Goal: Transaction & Acquisition: Purchase product/service

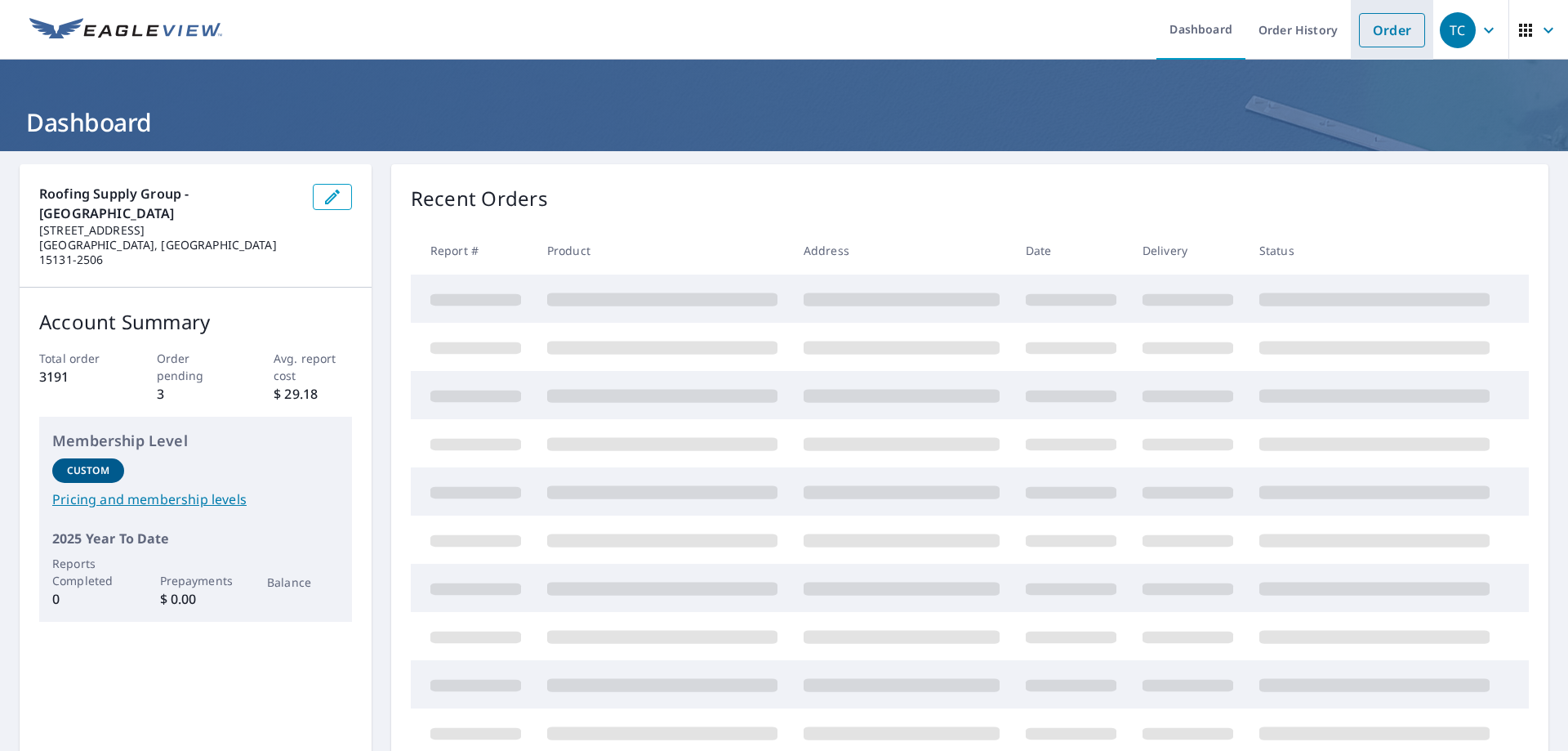
click at [1366, 26] on link "Order" at bounding box center [1391, 30] width 66 height 34
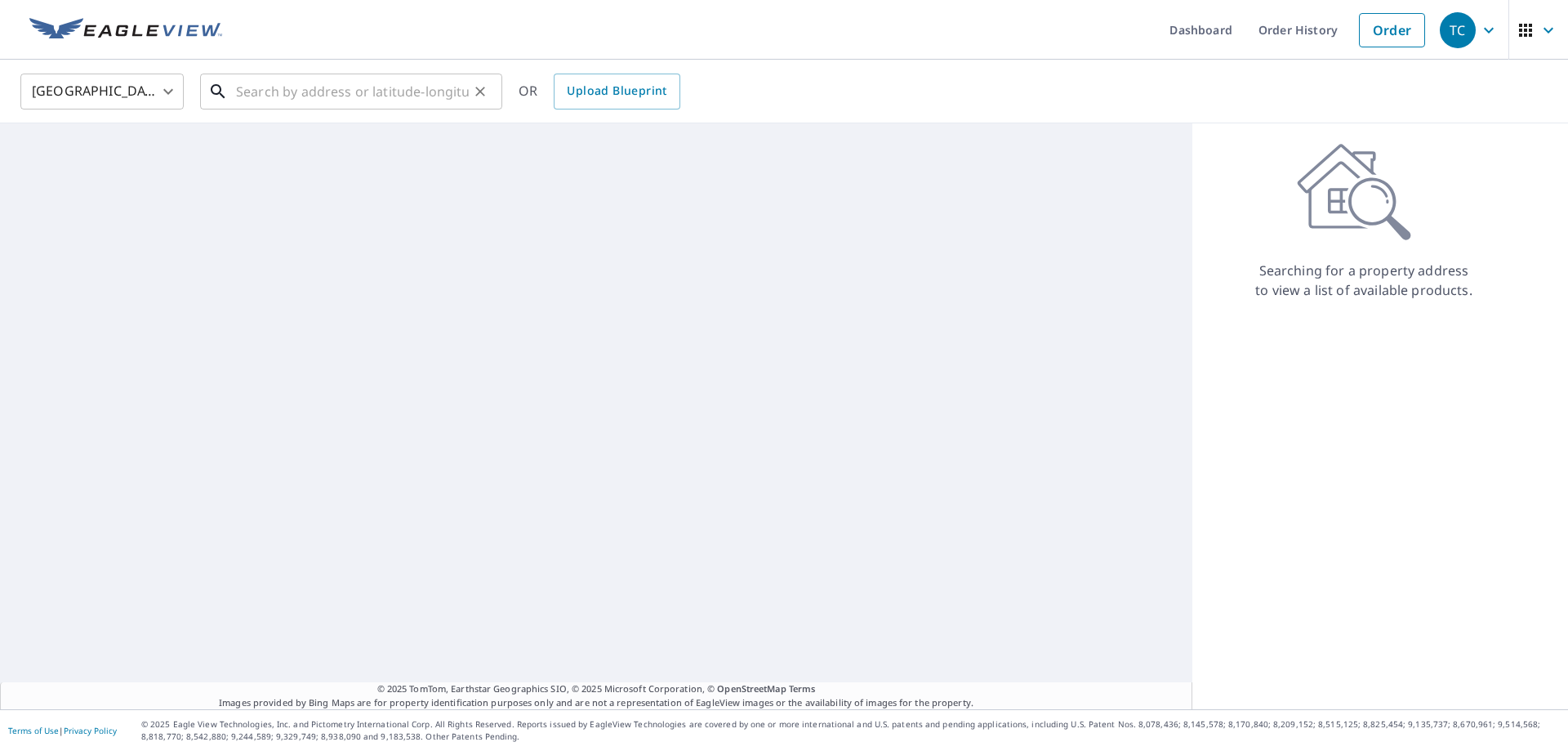
click at [267, 86] on input "text" at bounding box center [352, 92] width 232 height 46
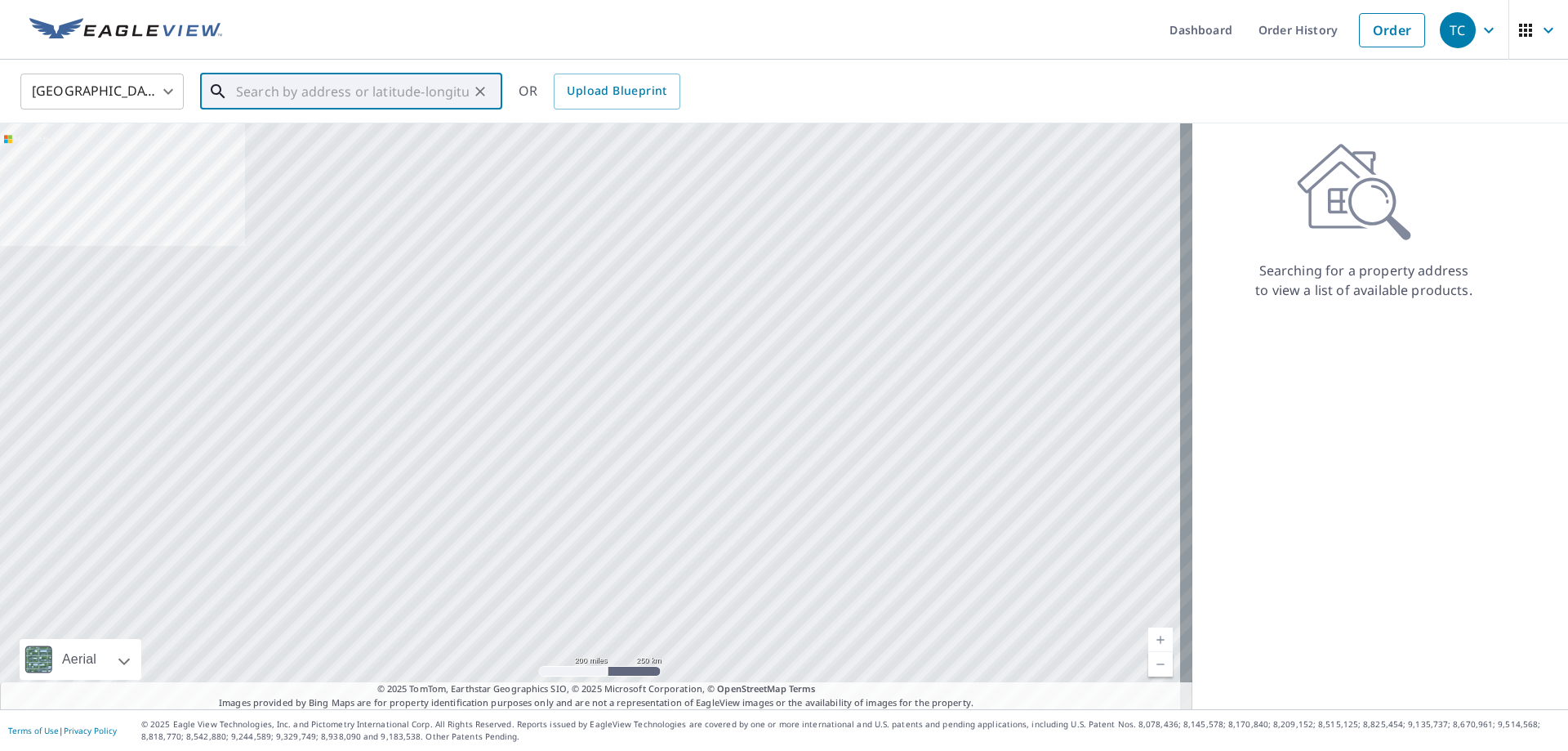
click at [381, 87] on input "text" at bounding box center [352, 92] width 232 height 46
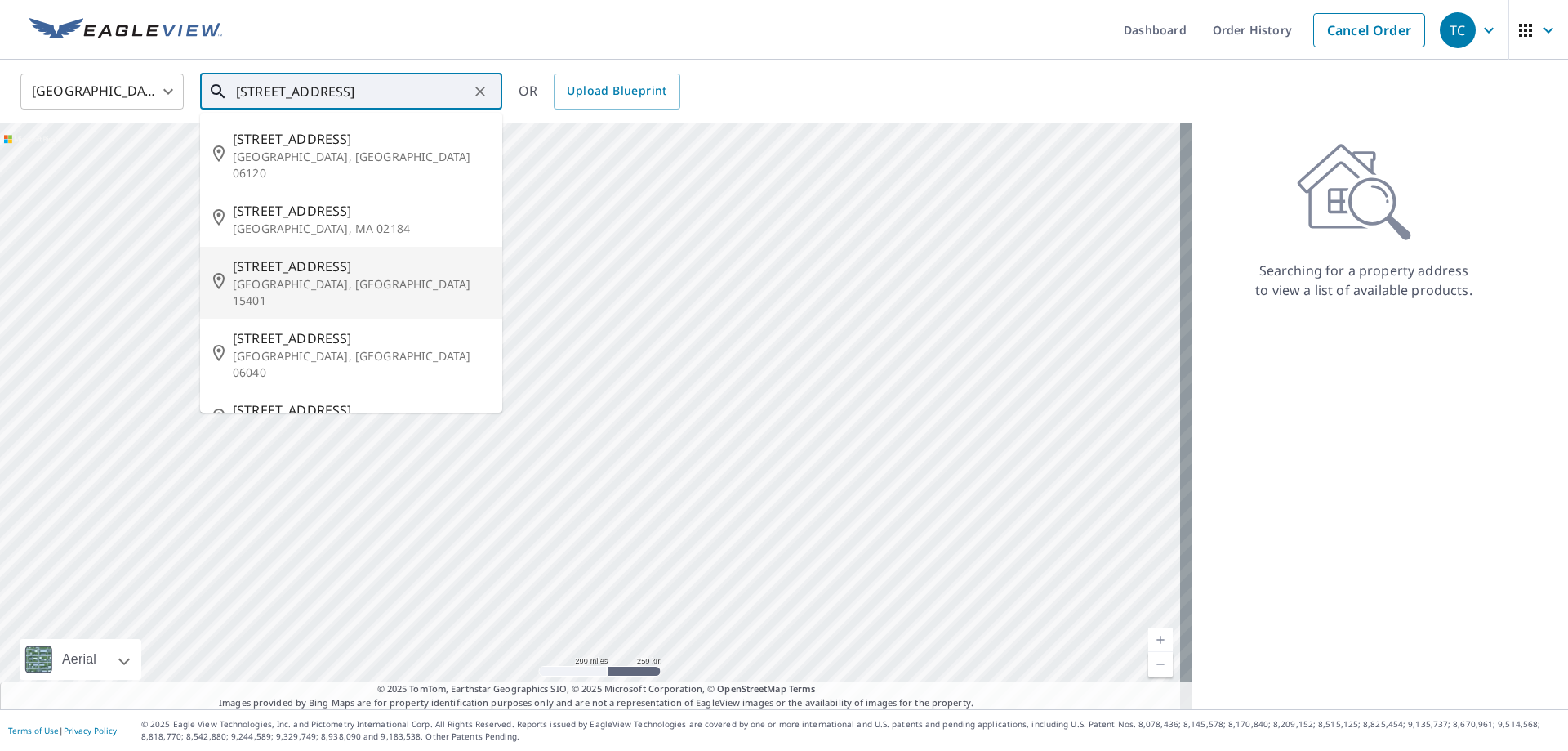
click at [266, 256] on span "70 Kensington St" at bounding box center [360, 266] width 256 height 19
type input "70 Kensington St Uniontown, PA 15401"
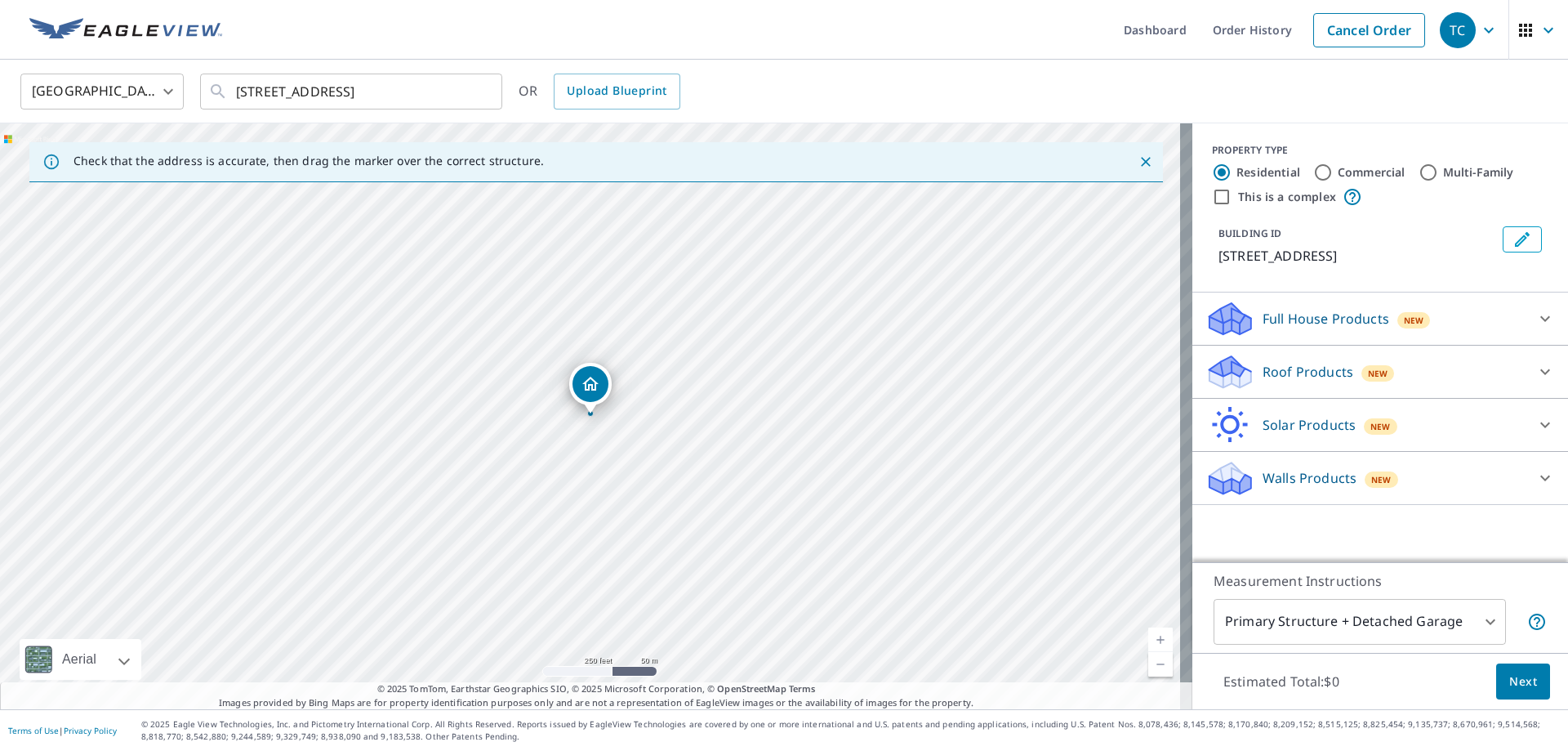
click at [1460, 380] on div "Roof Products New" at bounding box center [1366, 372] width 320 height 39
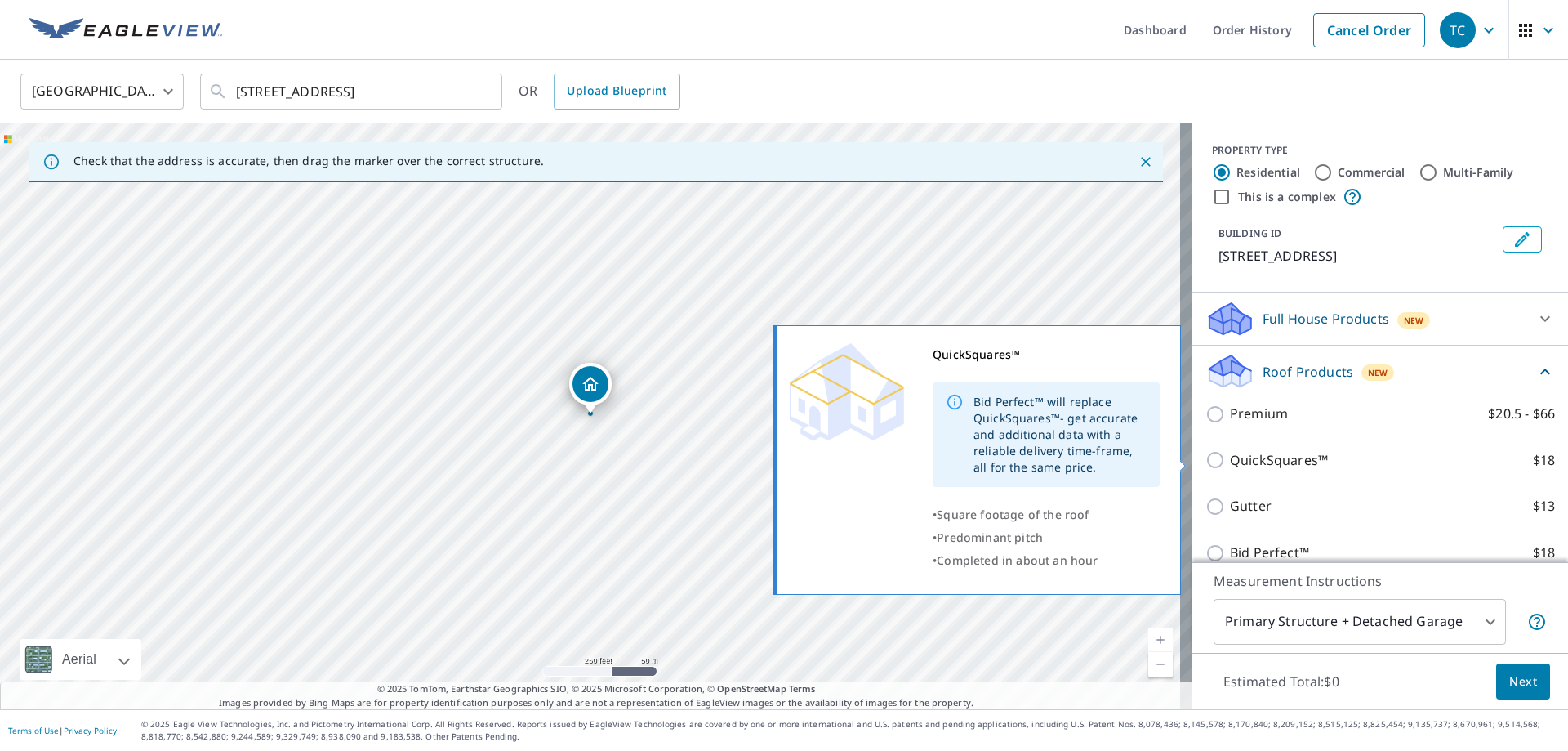
click at [1235, 462] on p "QuickSquares™" at bounding box center [1279, 460] width 98 height 20
click at [1230, 462] on input "QuickSquares™ $18" at bounding box center [1218, 460] width 25 height 19
checkbox input "true"
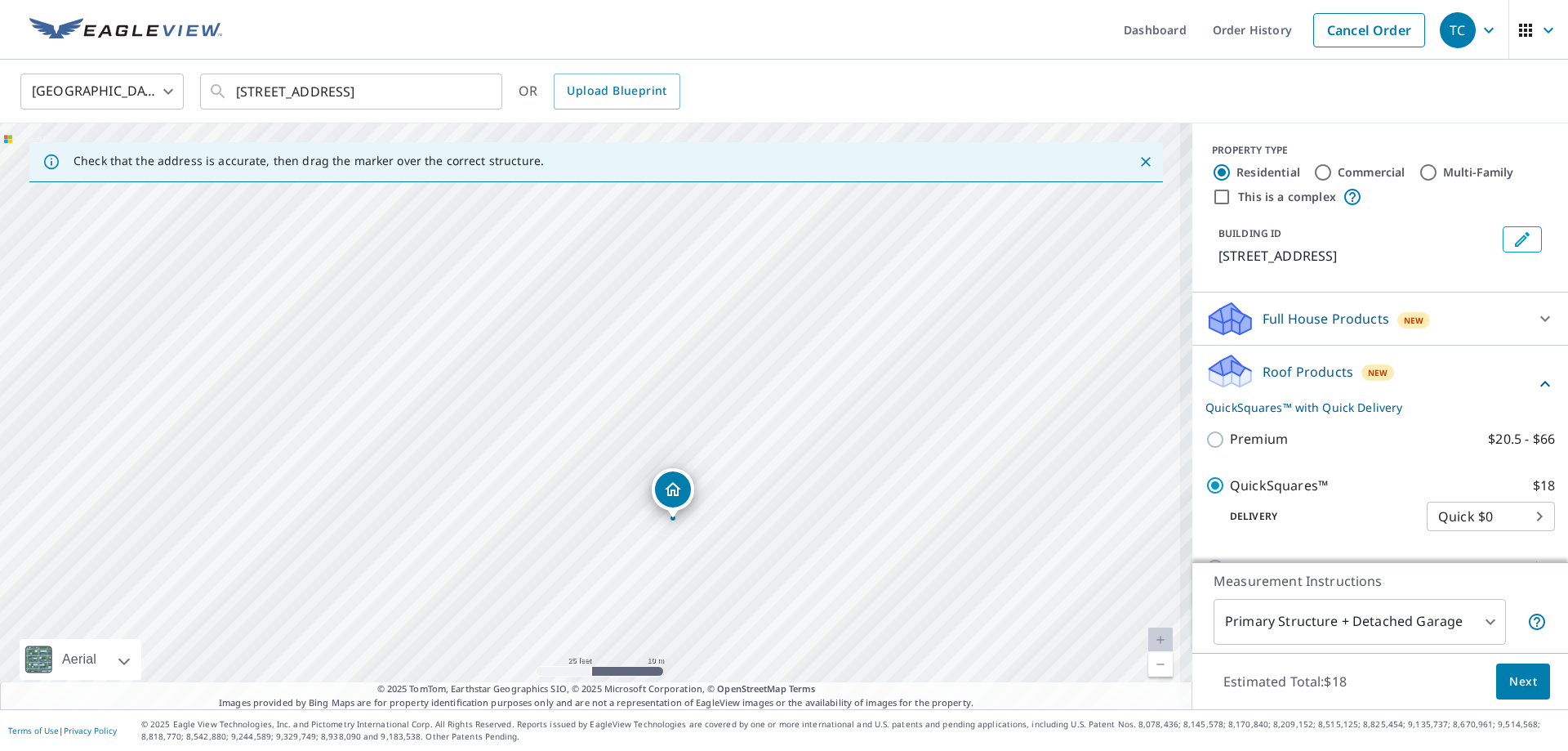
drag, startPoint x: 673, startPoint y: 450, endPoint x: 631, endPoint y: 282, distance: 173.2
click at [631, 282] on div "70 Kensington St Uniontown, PA 15401" at bounding box center [596, 416] width 1192 height 585
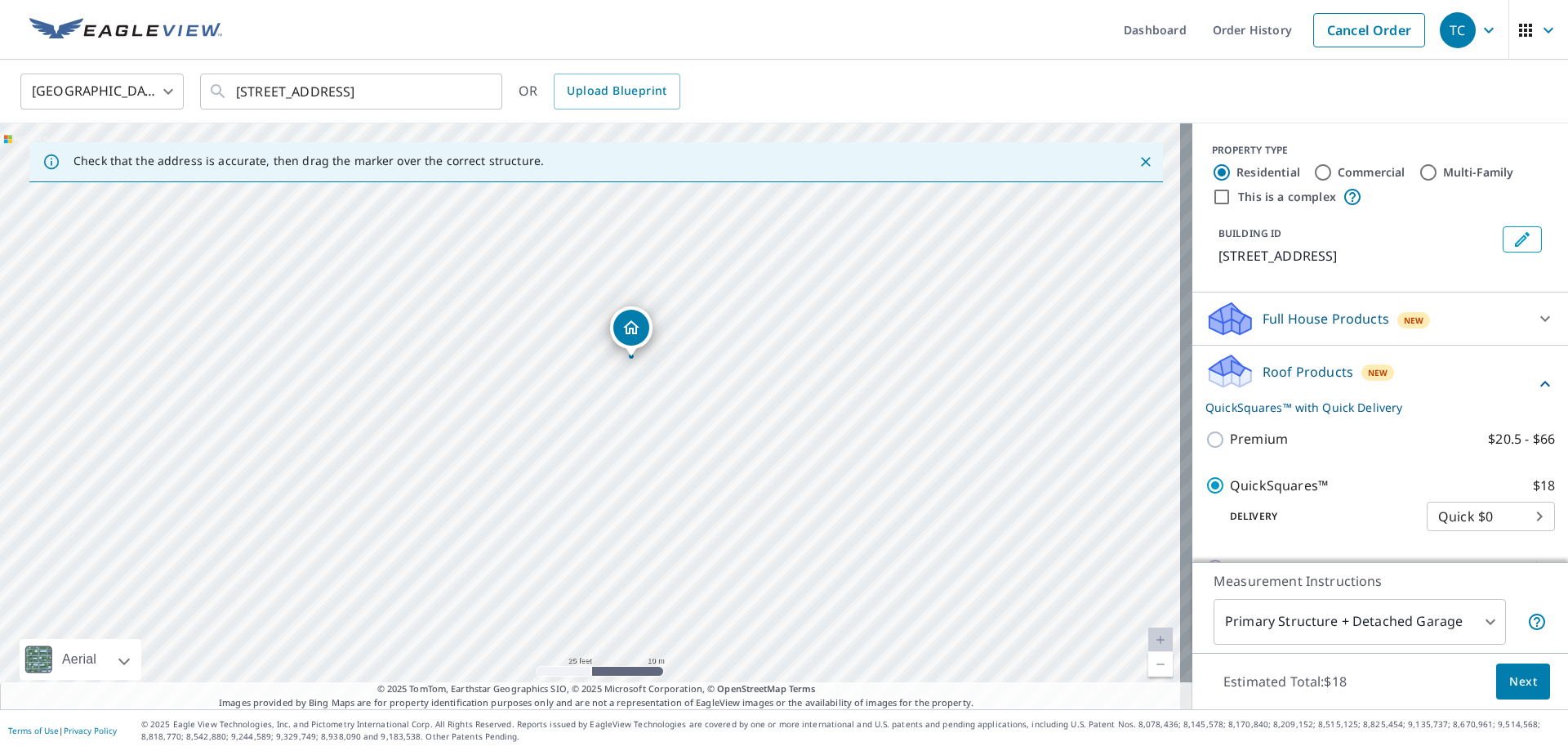
click at [1509, 687] on span "Next" at bounding box center [1523, 681] width 28 height 20
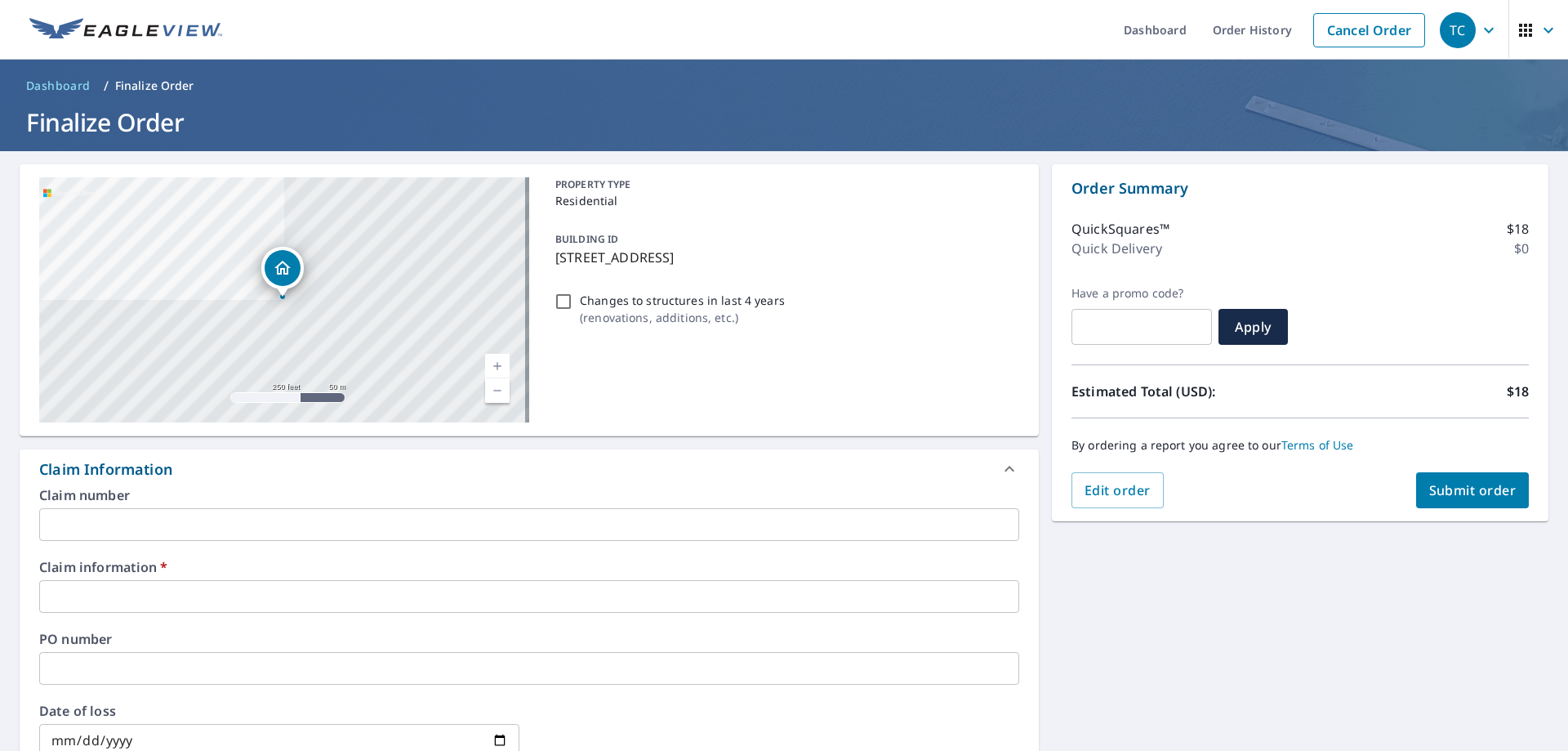
click at [310, 599] on input "text" at bounding box center [530, 596] width 980 height 33
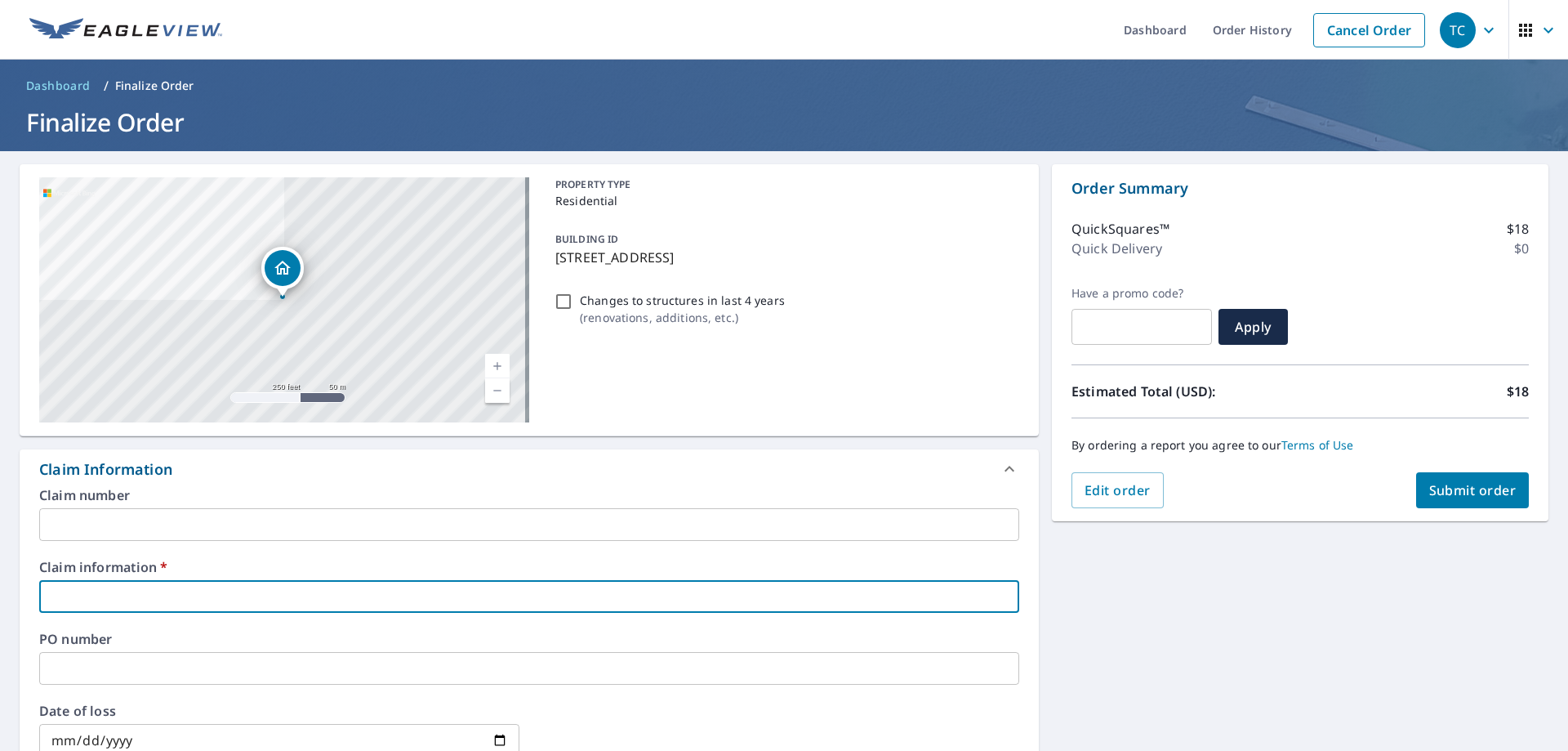
type input "529149"
checkbox input "true"
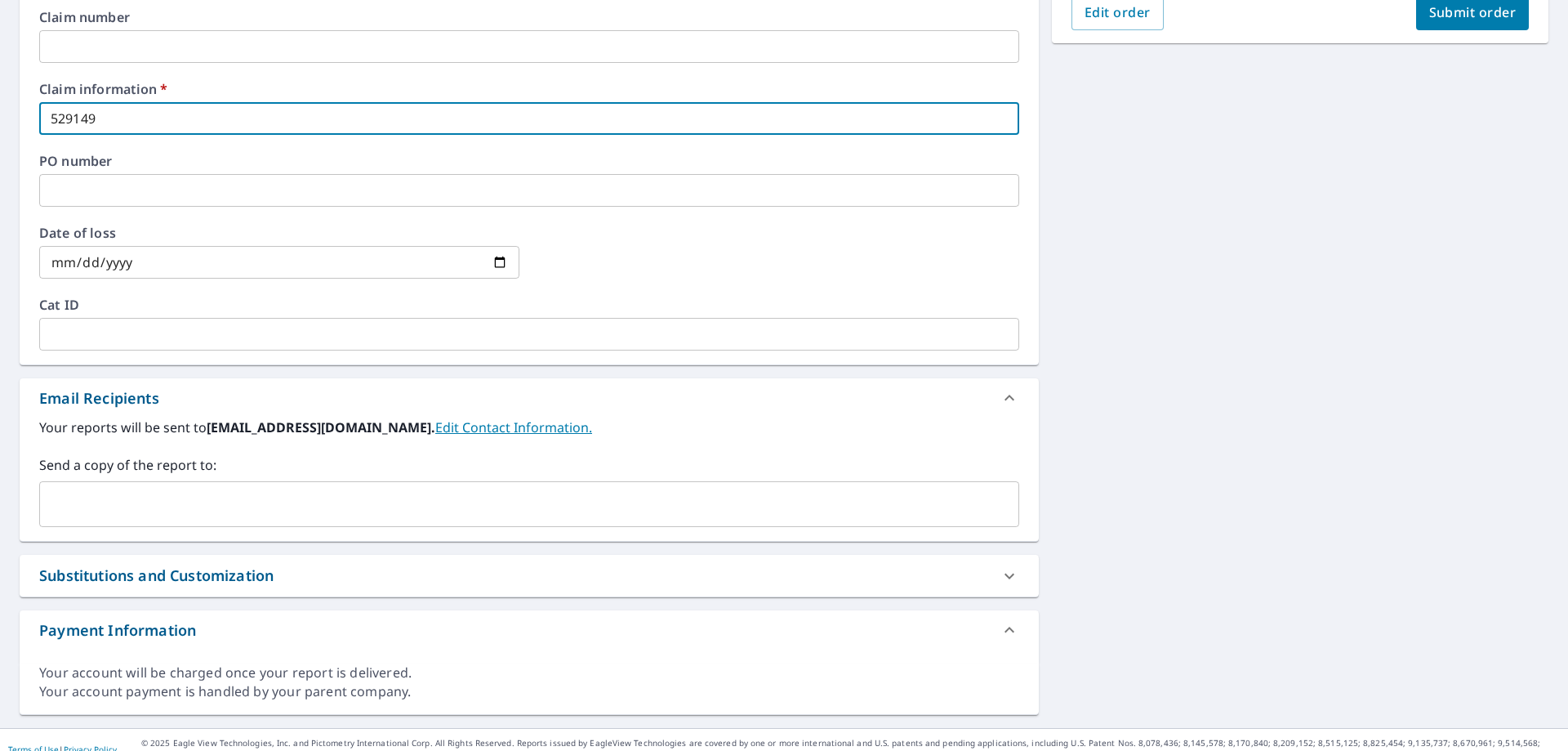
scroll to position [490, 0]
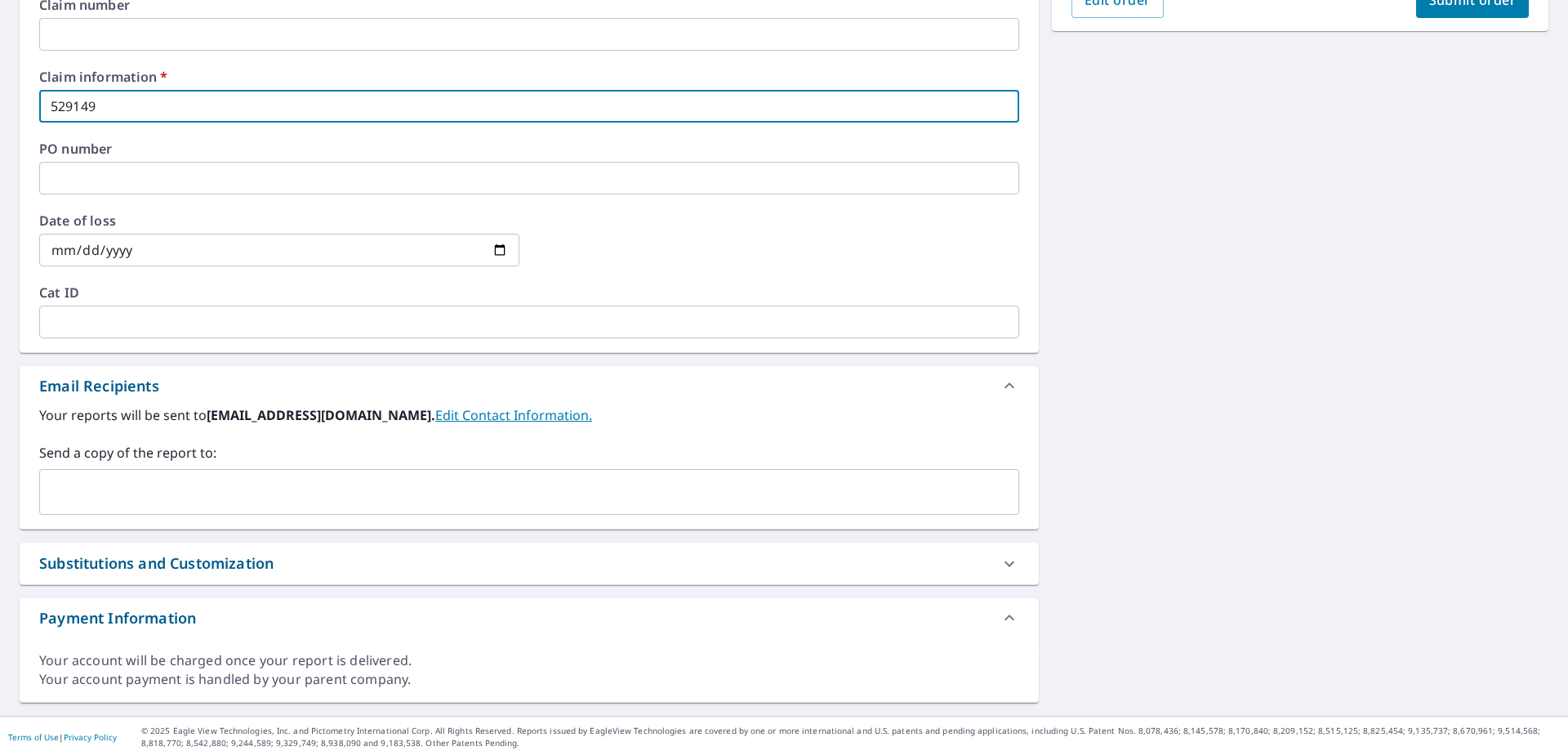
click at [153, 491] on input "text" at bounding box center [517, 491] width 941 height 31
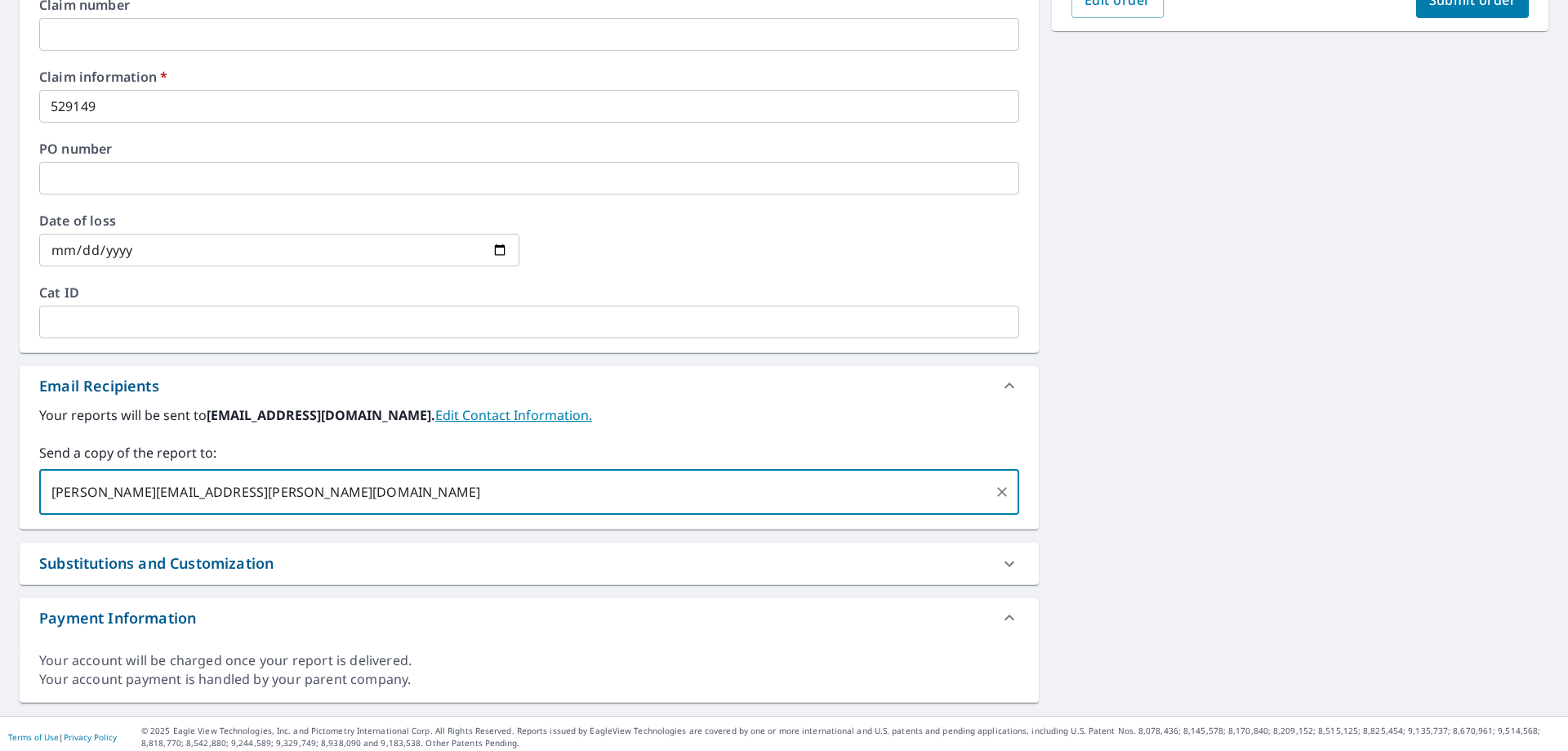
type input "william.fiumara@qxo.com"
checkbox input "true"
type input "rgremodel@verizon.net"
checkbox input "true"
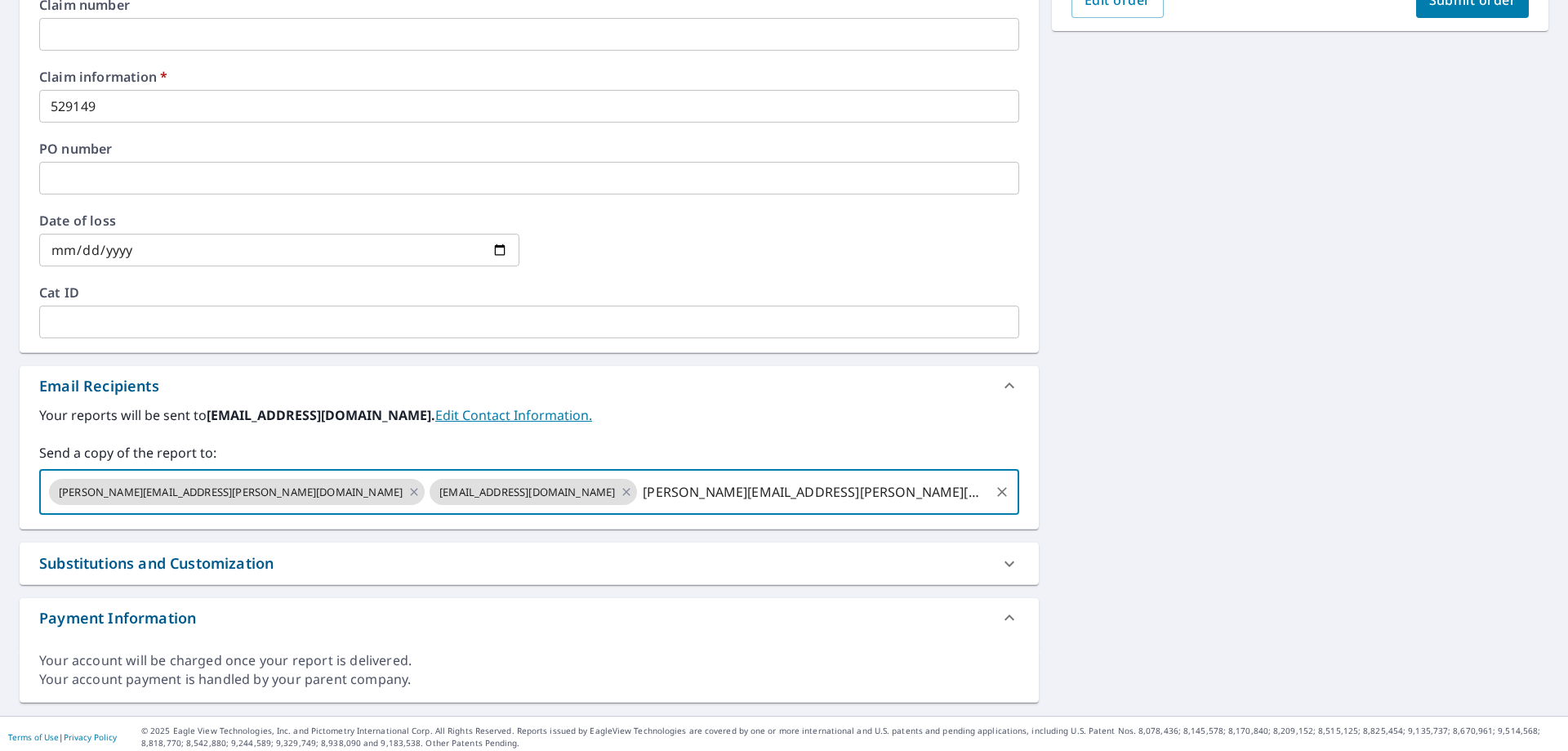
type input "benjamin.balish@qxo.com"
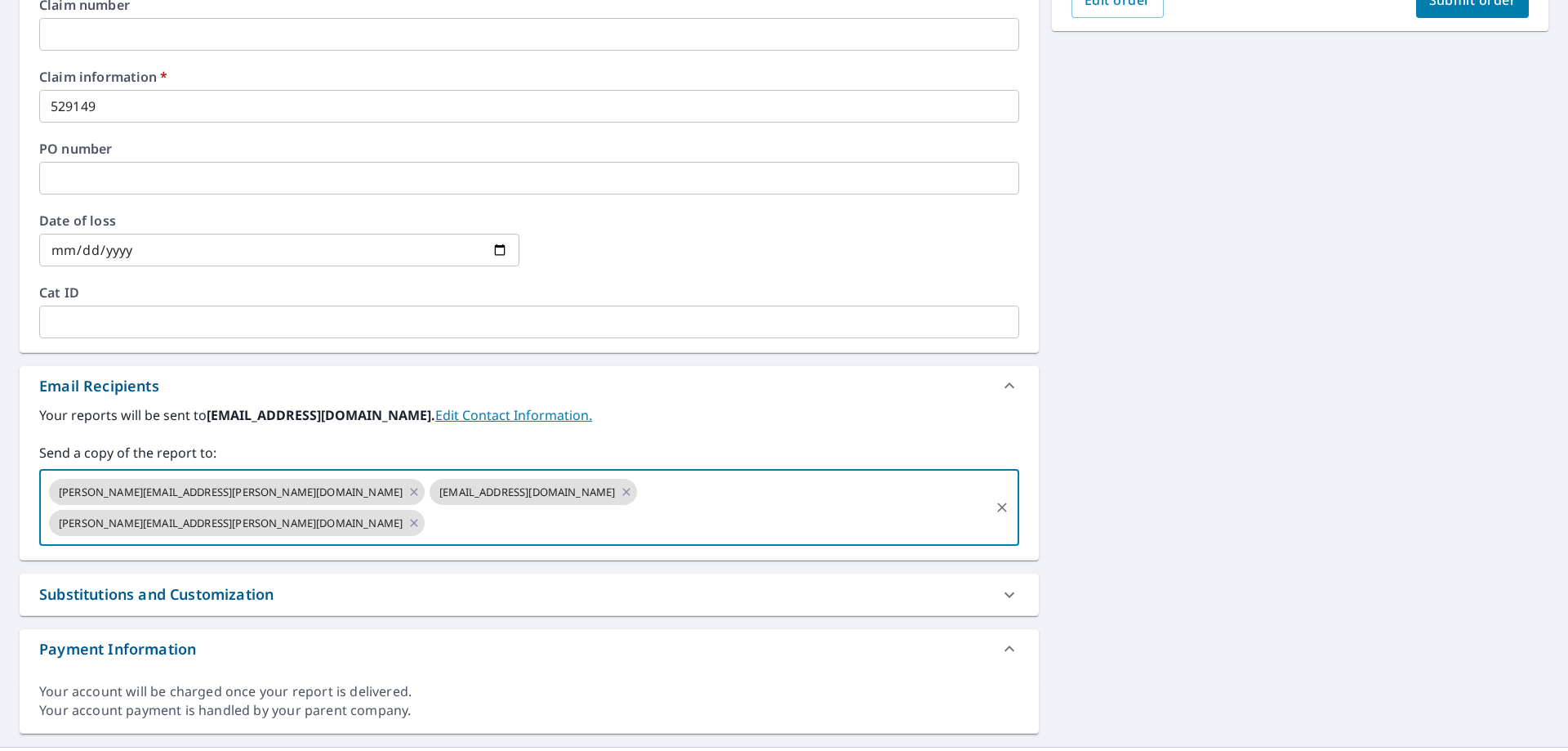
click at [1469, 9] on button "Submit order" at bounding box center [1472, 0] width 114 height 36
checkbox input "true"
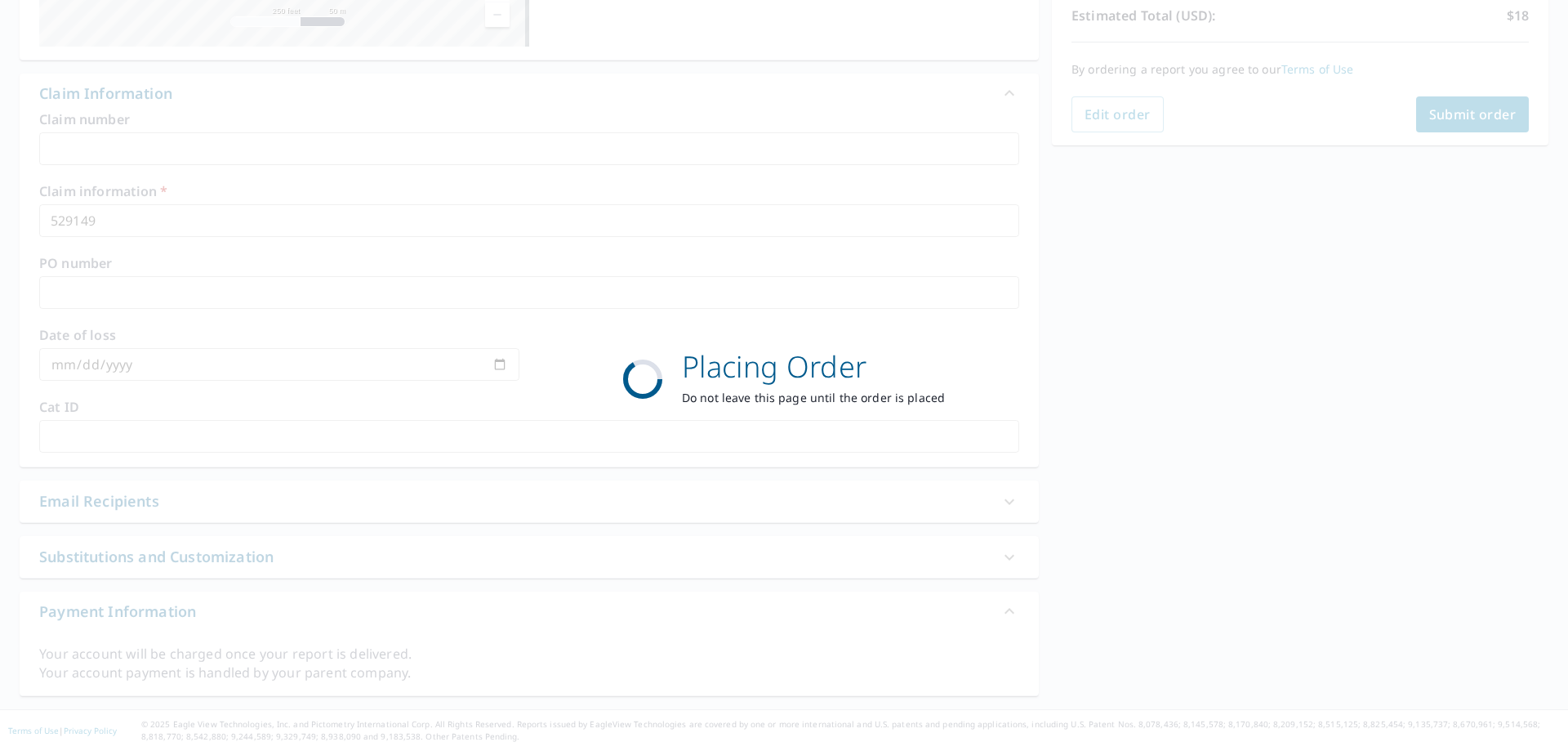
scroll to position [376, 0]
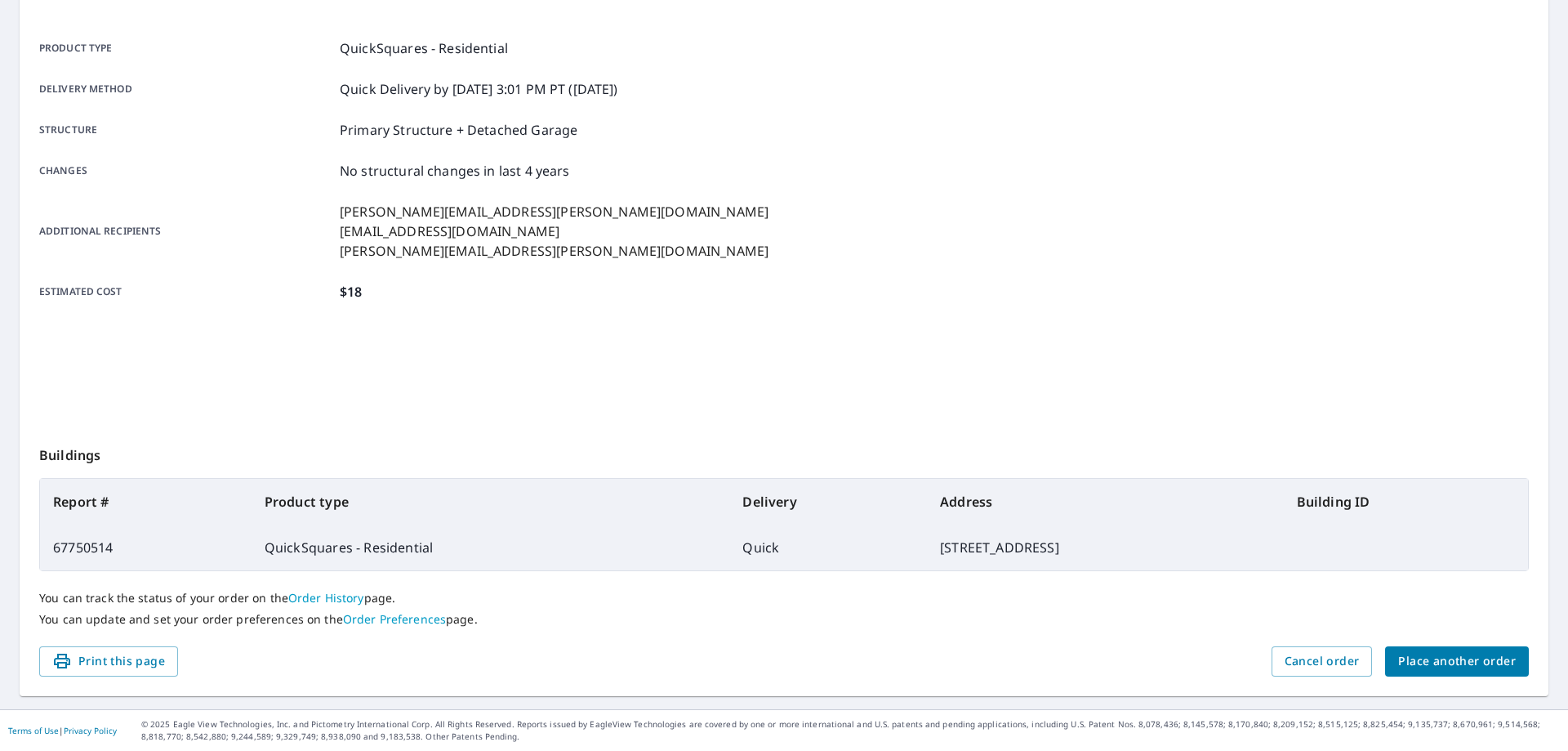
scroll to position [210, 0]
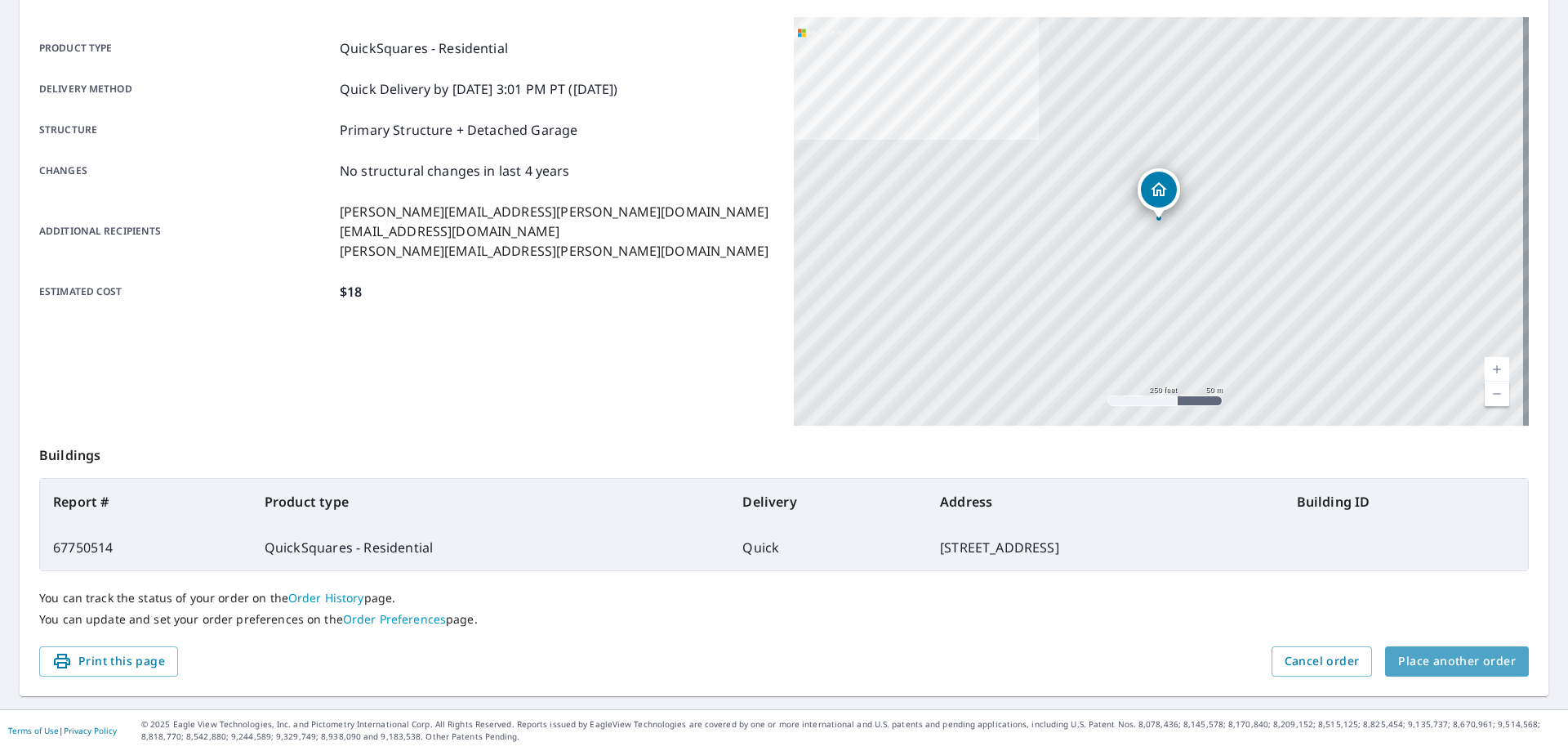
click at [1469, 669] on span "Place another order" at bounding box center [1457, 661] width 118 height 20
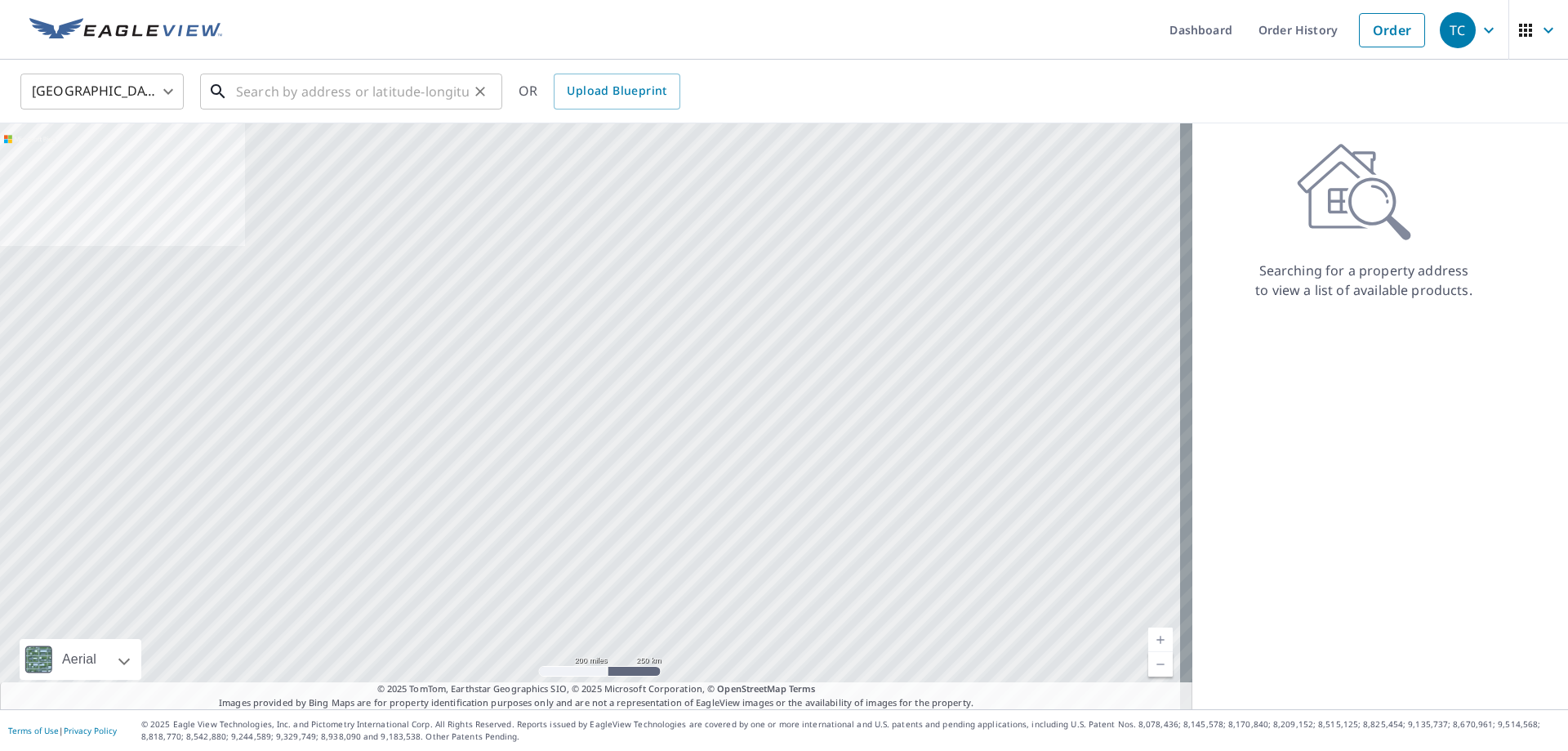
click at [275, 98] on input "text" at bounding box center [352, 92] width 232 height 46
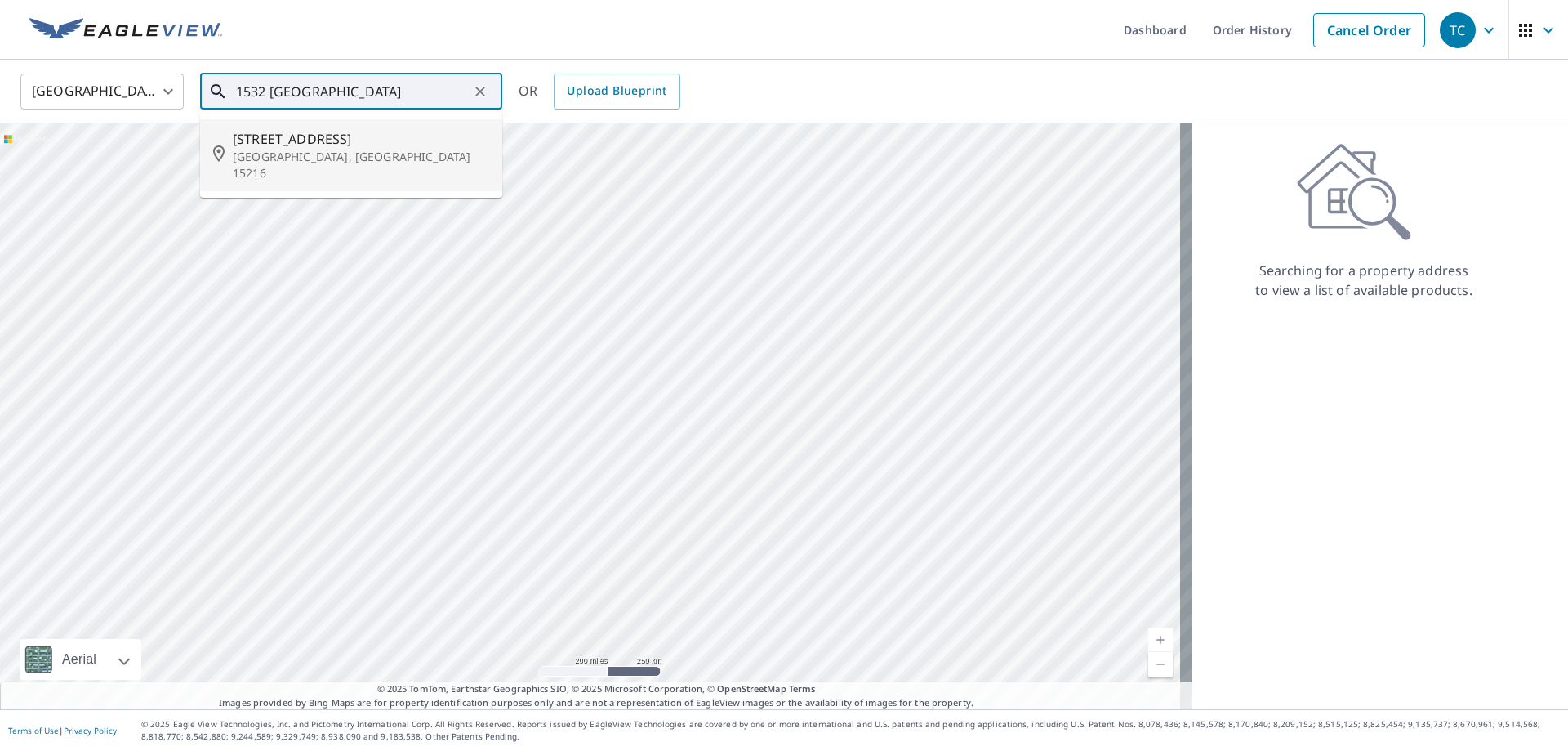
click at [281, 144] on span "[STREET_ADDRESS]" at bounding box center [360, 139] width 256 height 19
type input "[STREET_ADDRESS]"
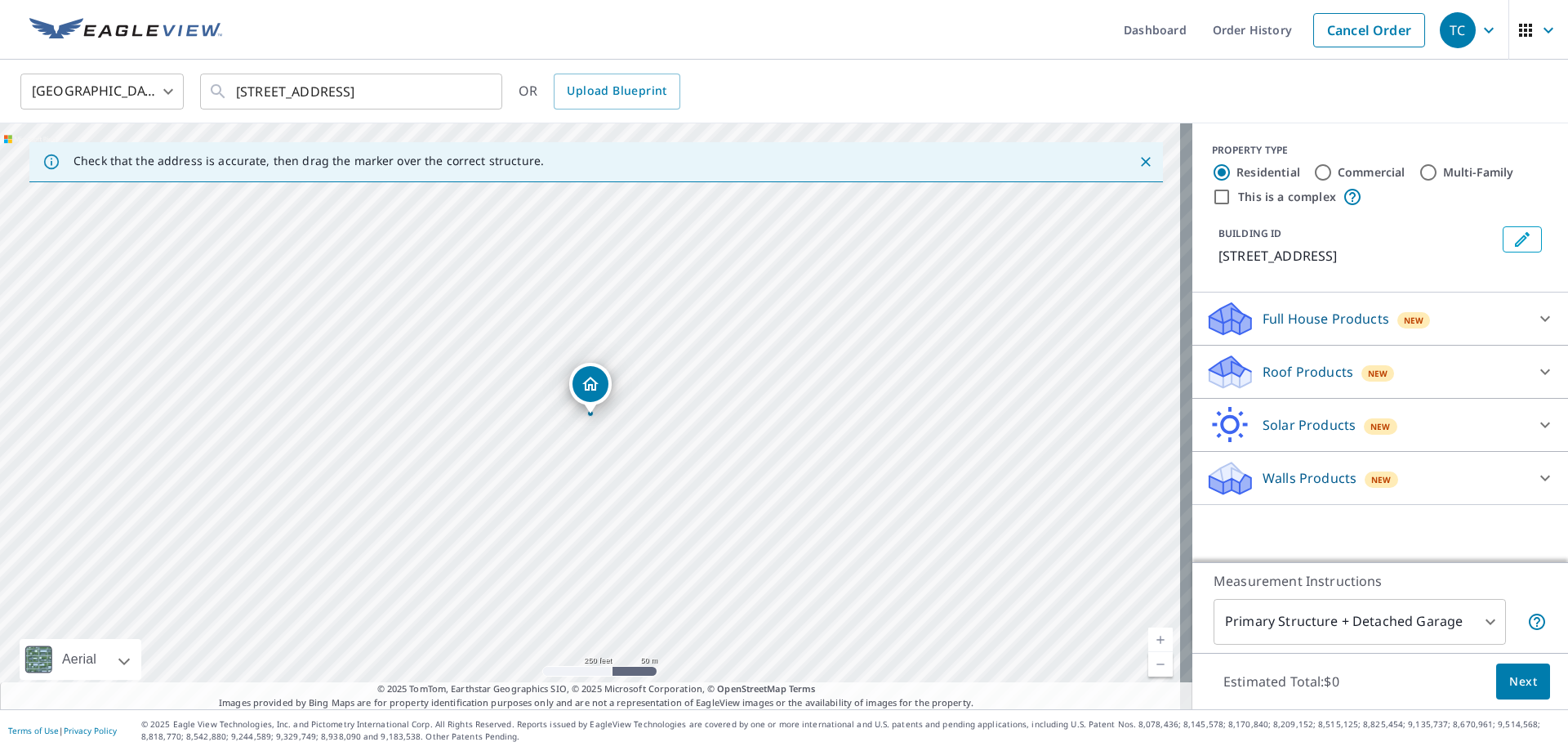
click at [1352, 378] on div "Roof Products New" at bounding box center [1366, 372] width 320 height 39
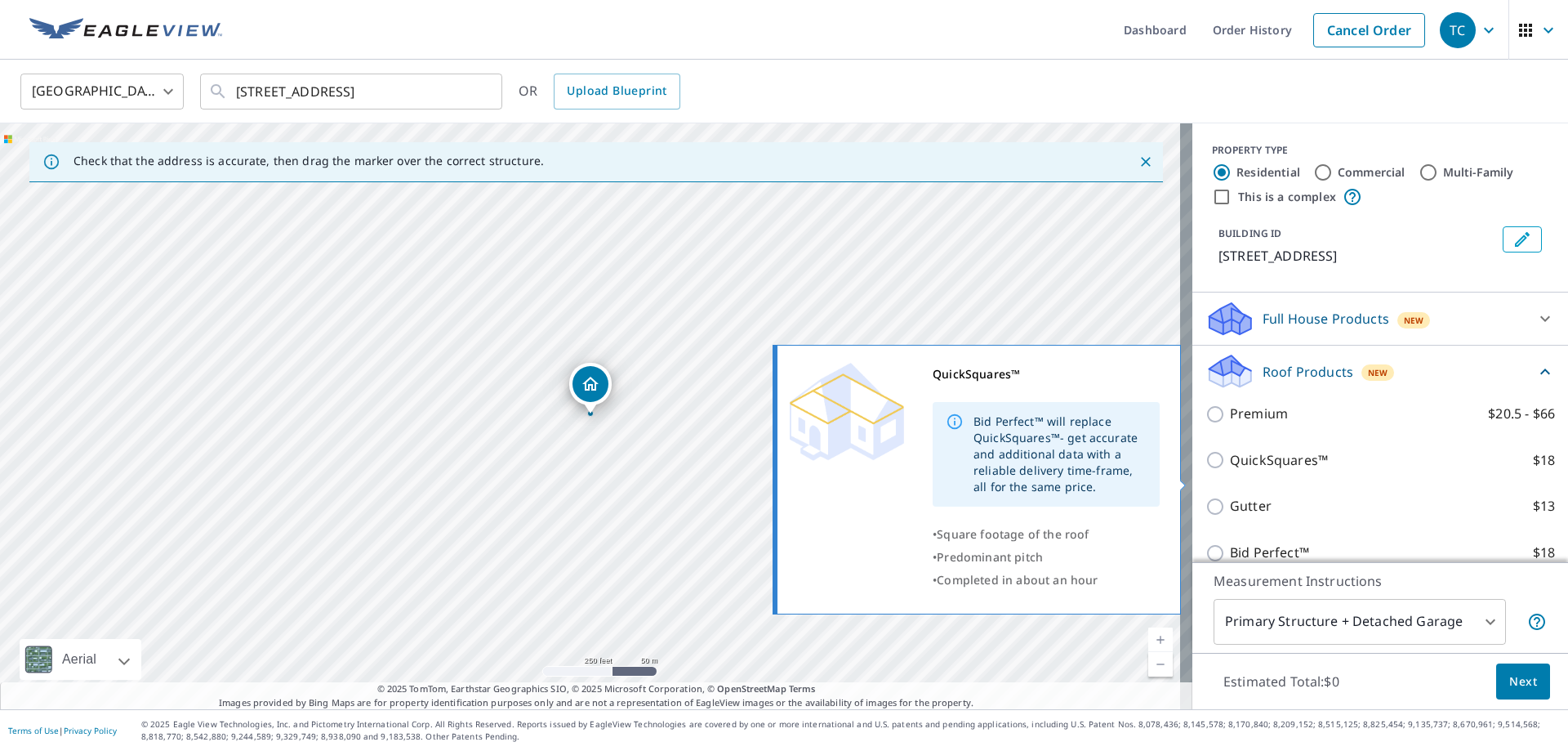
click at [1230, 471] on p "QuickSquares™" at bounding box center [1279, 460] width 98 height 20
click at [1230, 470] on input "QuickSquares™ $18" at bounding box center [1218, 460] width 25 height 19
checkbox input "true"
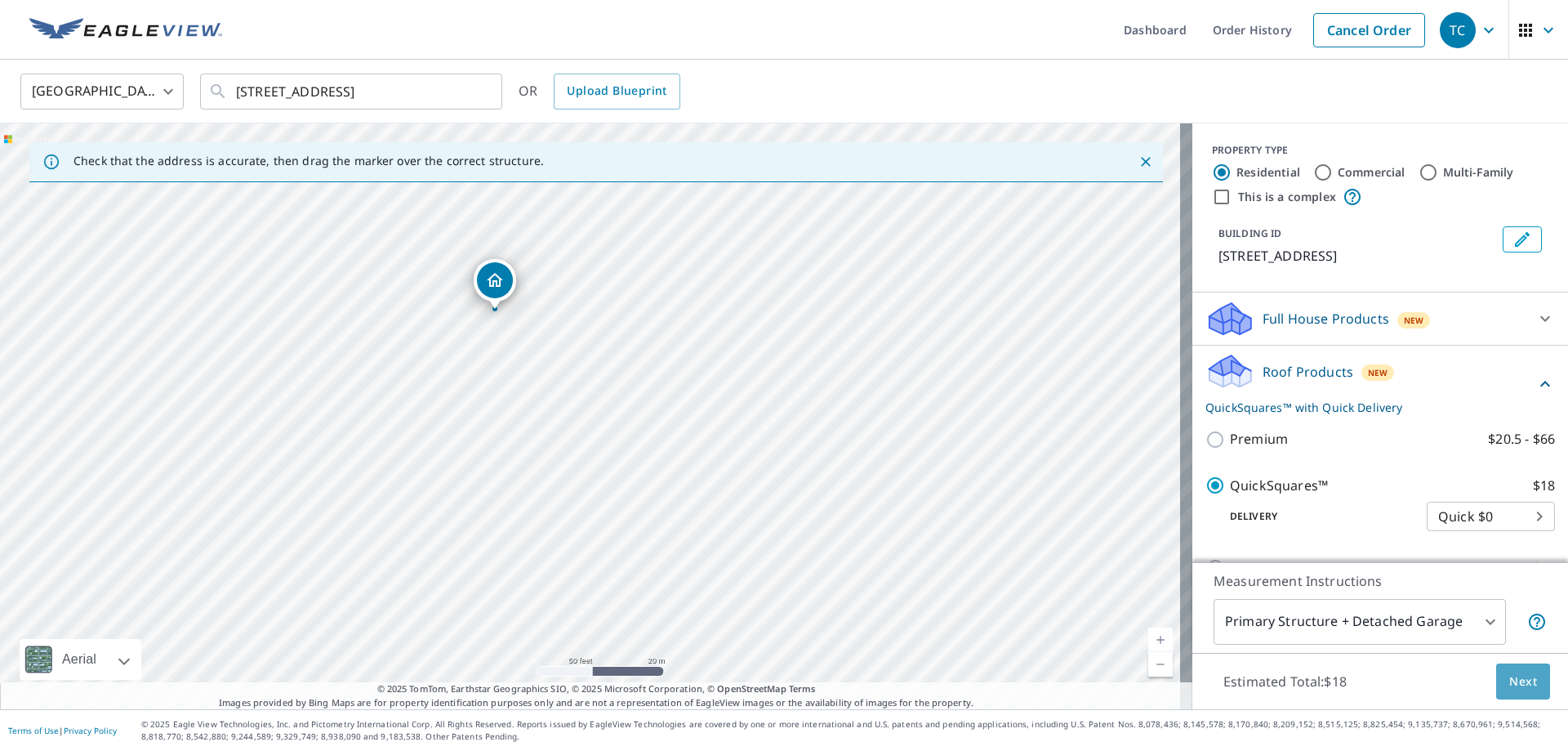
click at [1518, 694] on button "Next" at bounding box center [1522, 682] width 54 height 37
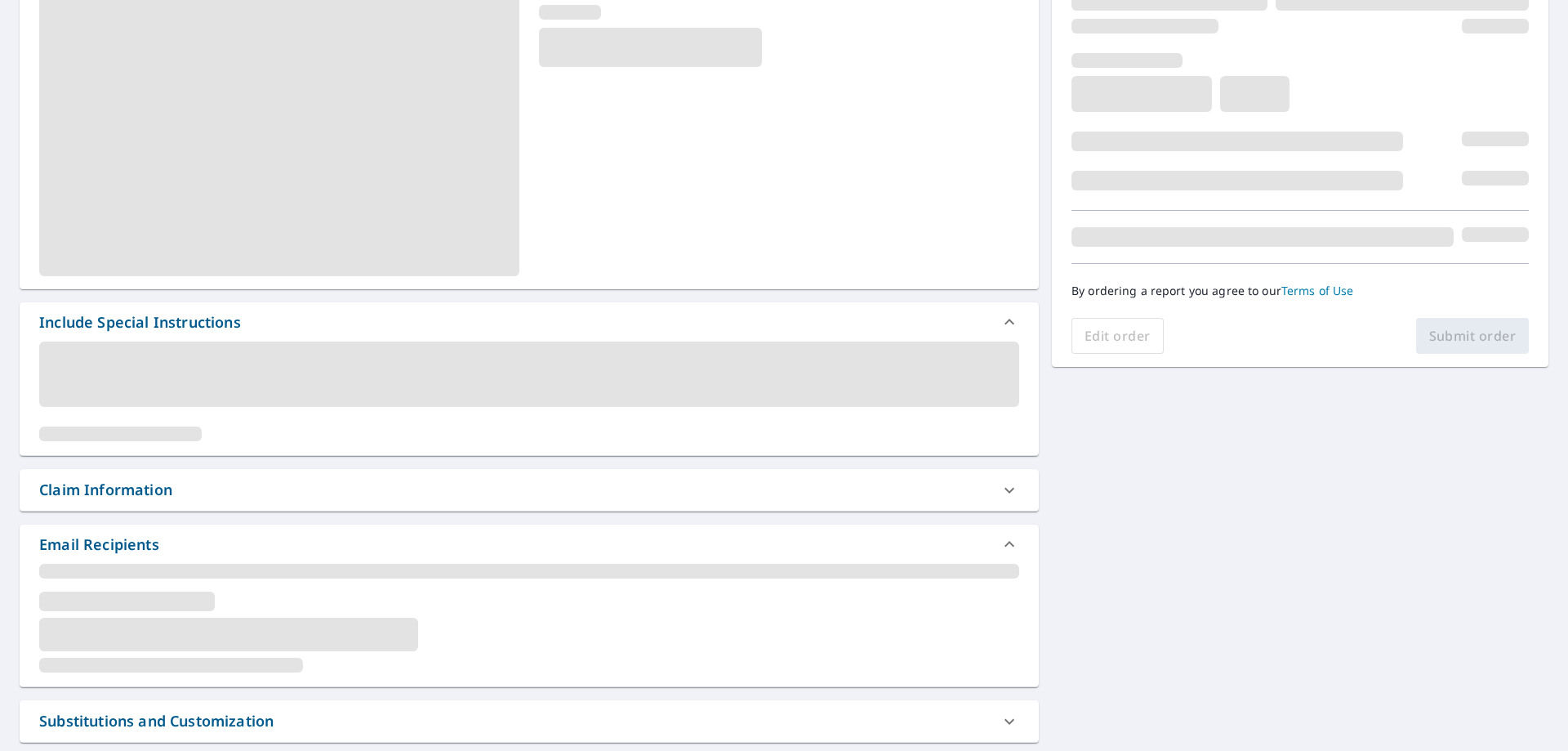
scroll to position [245, 0]
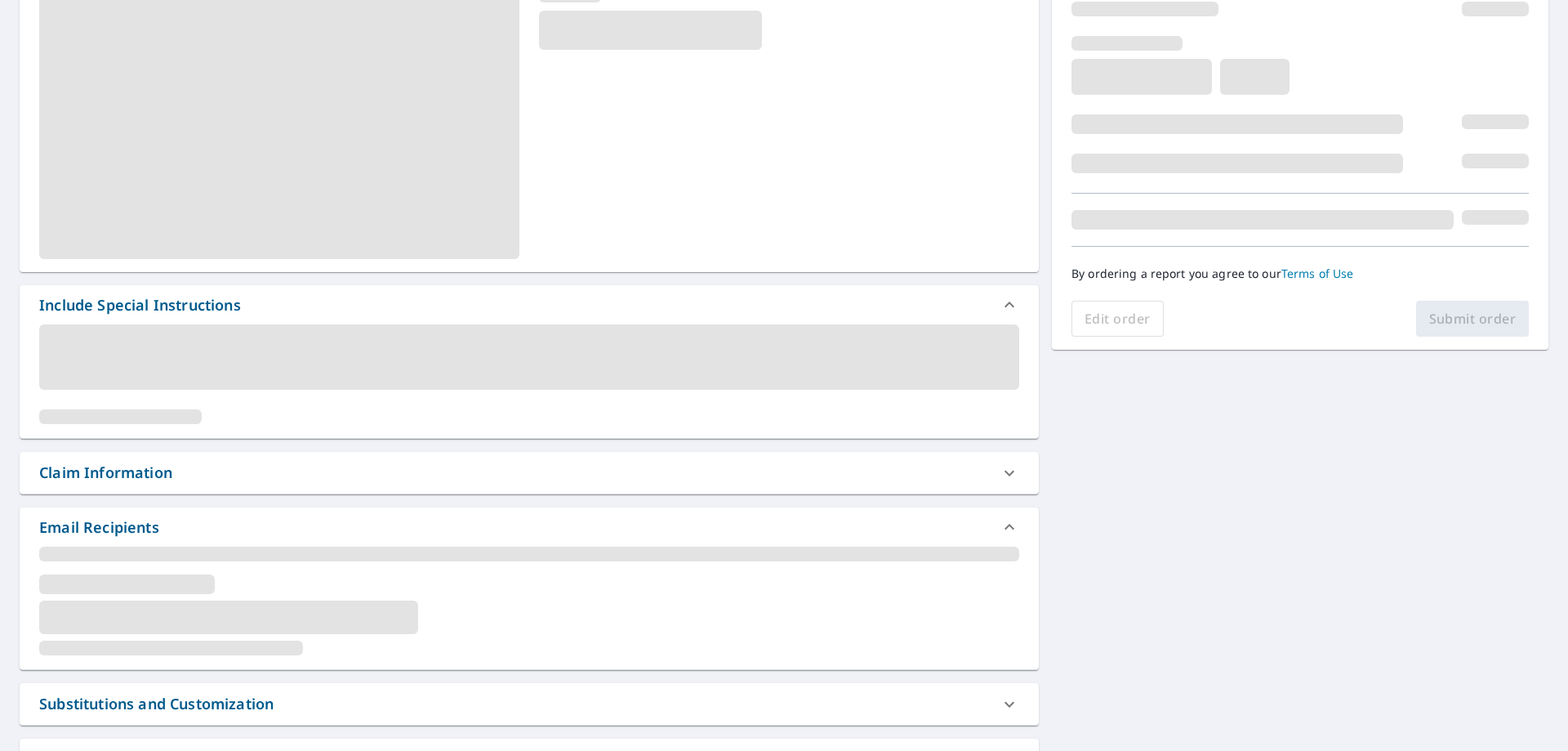
click at [199, 478] on div "Claim Information" at bounding box center [515, 472] width 950 height 22
click at [1001, 468] on icon at bounding box center [1009, 473] width 19 height 19
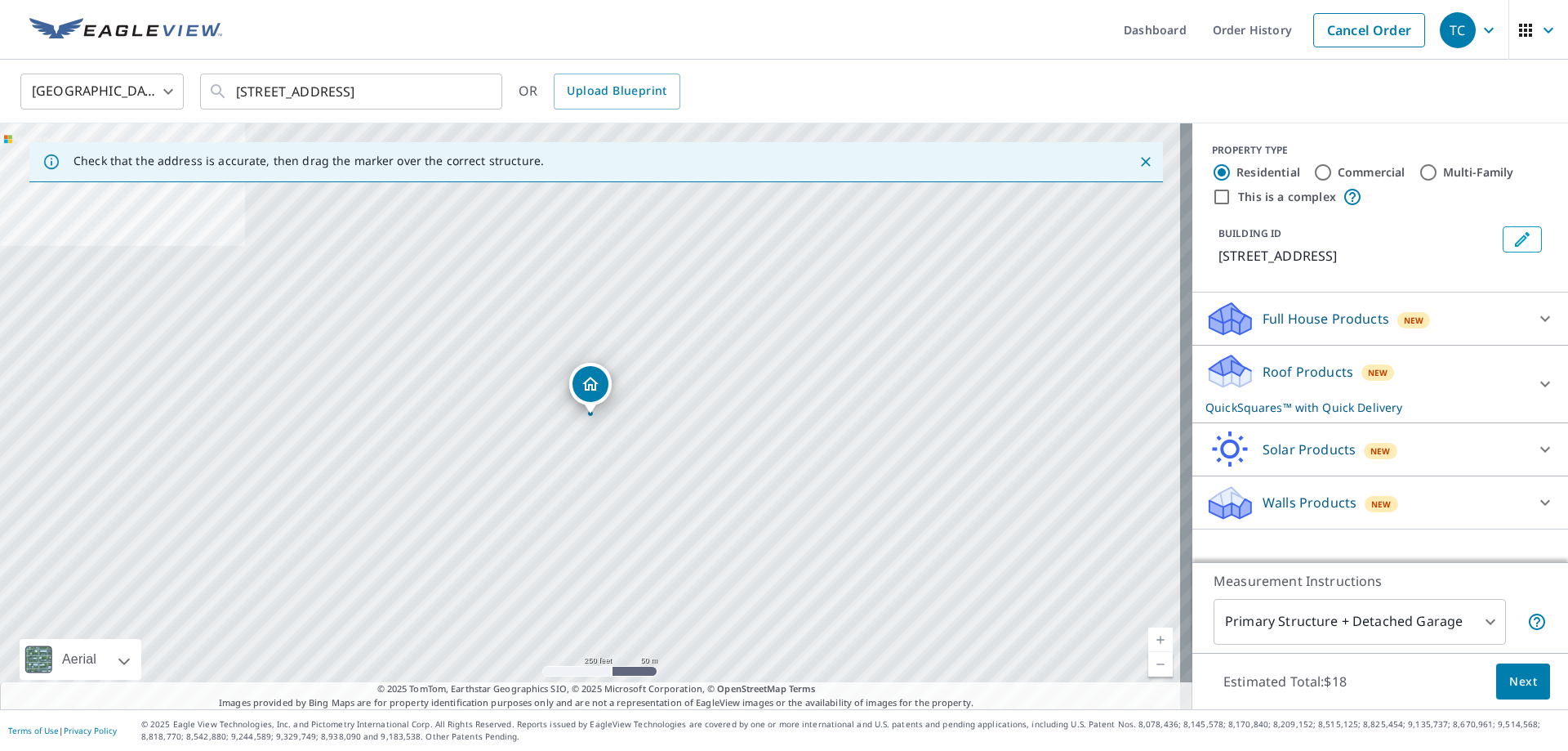
click at [1407, 405] on div "Roof Products New QuickSquares™ with Quick Delivery" at bounding box center [1366, 384] width 320 height 63
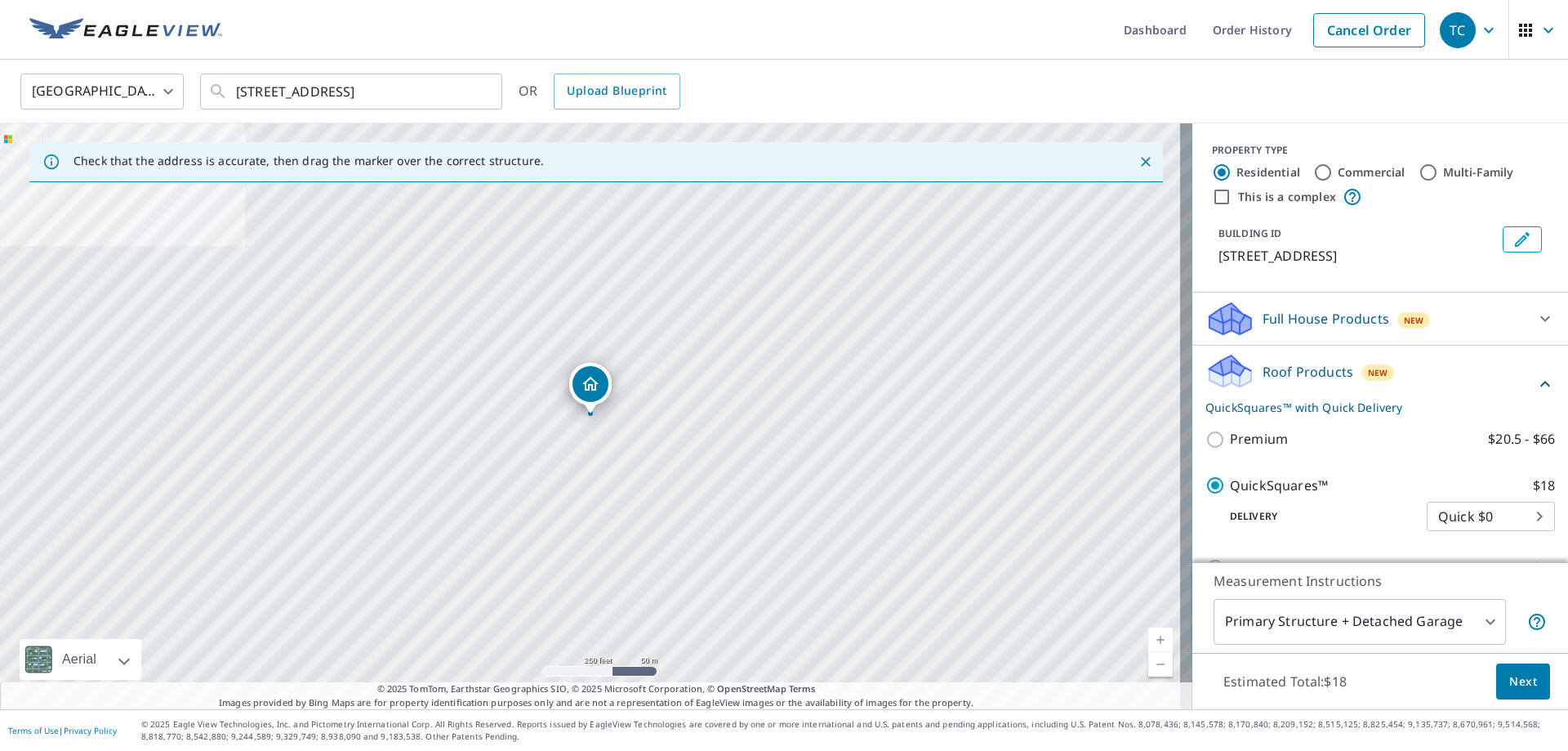
click at [1509, 686] on span "Next" at bounding box center [1523, 681] width 28 height 20
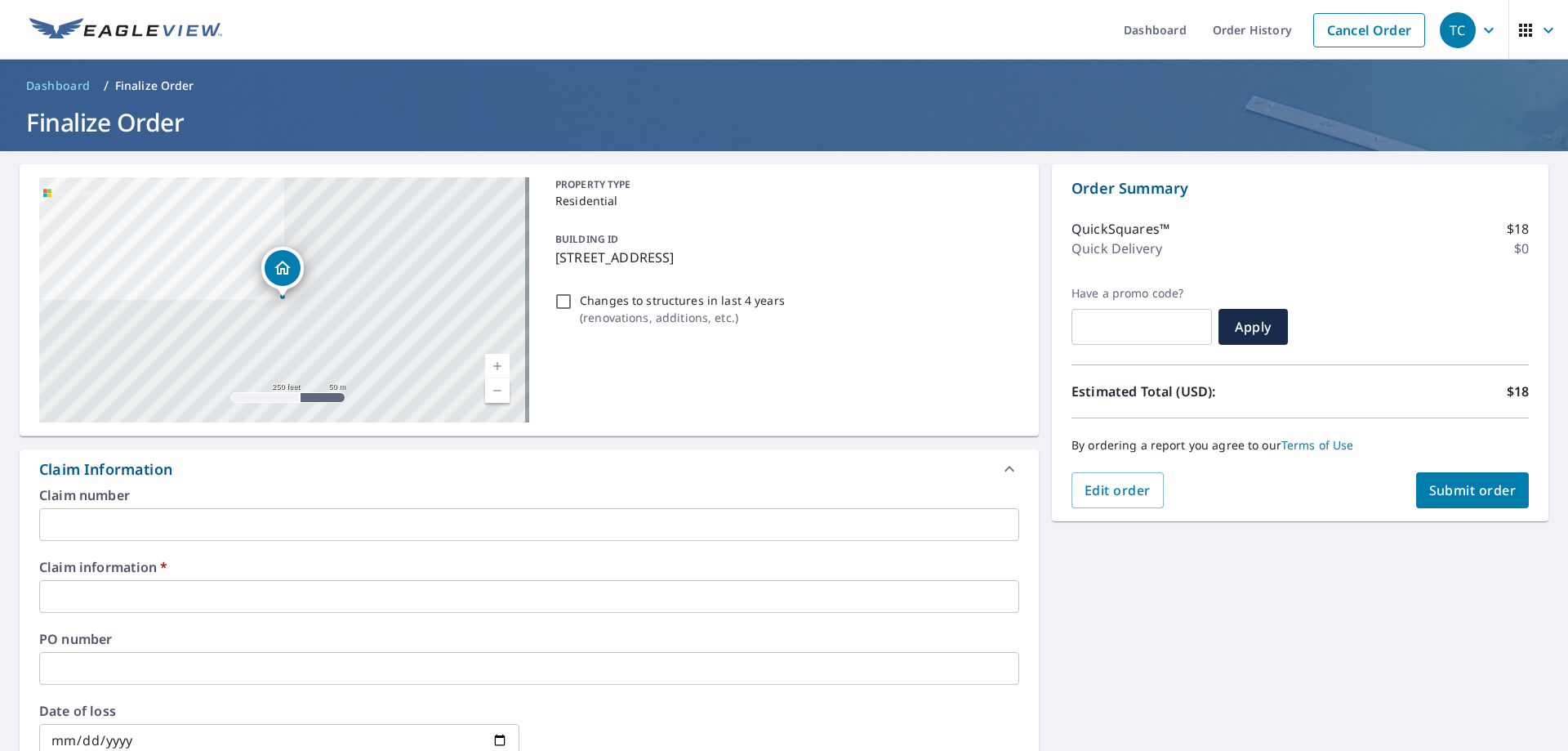
click at [291, 586] on input "text" at bounding box center [530, 596] width 980 height 33
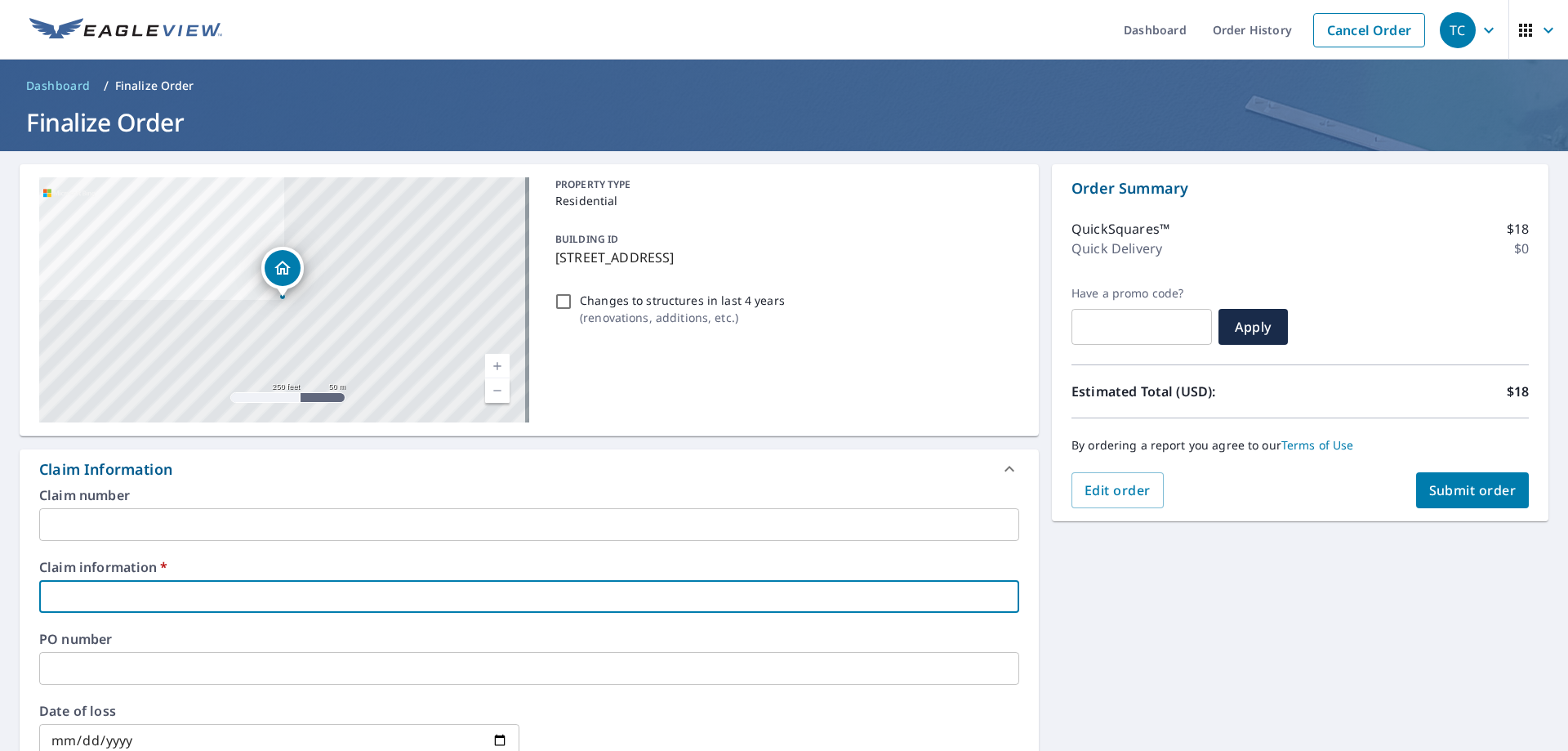
type input "529149"
checkbox input "true"
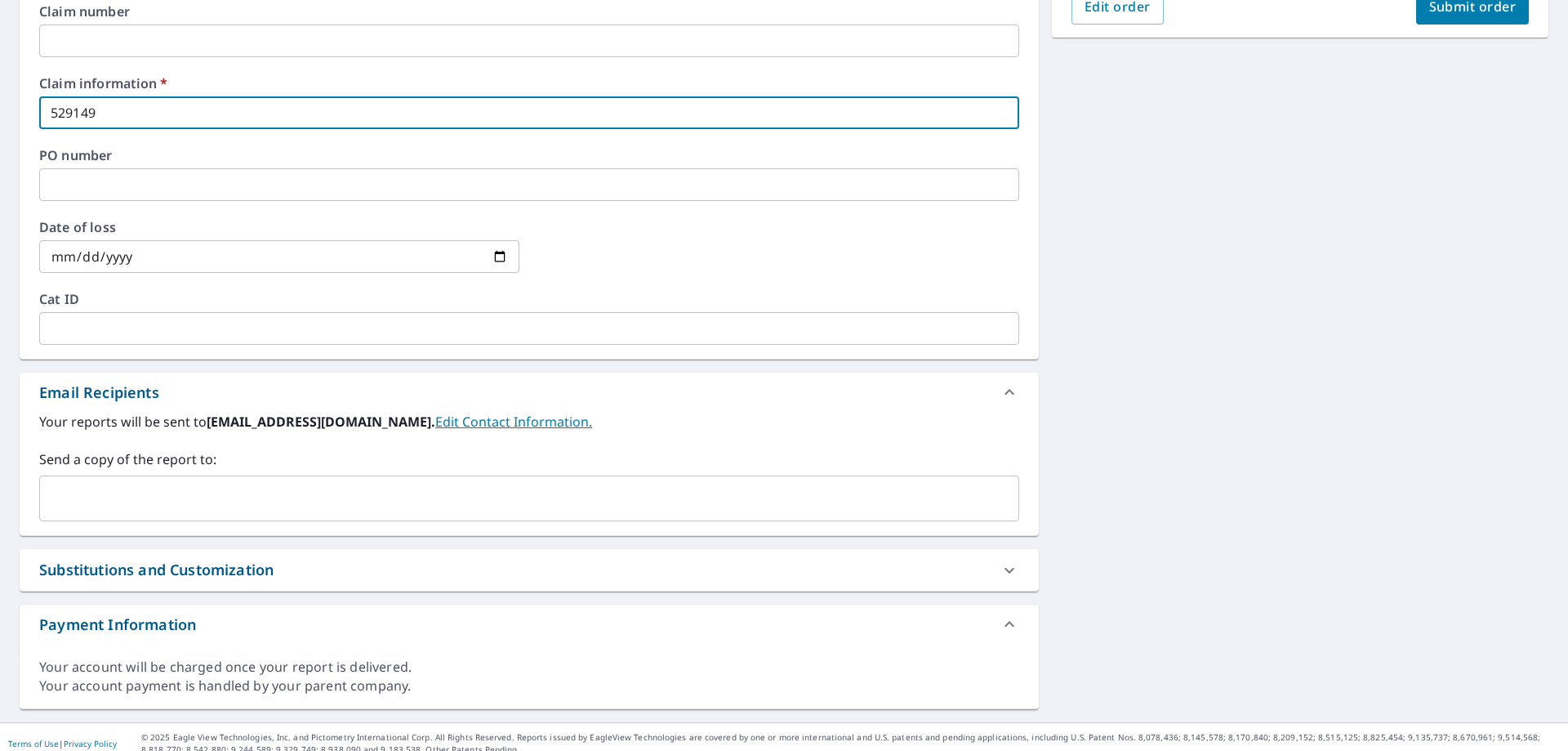
scroll to position [490, 0]
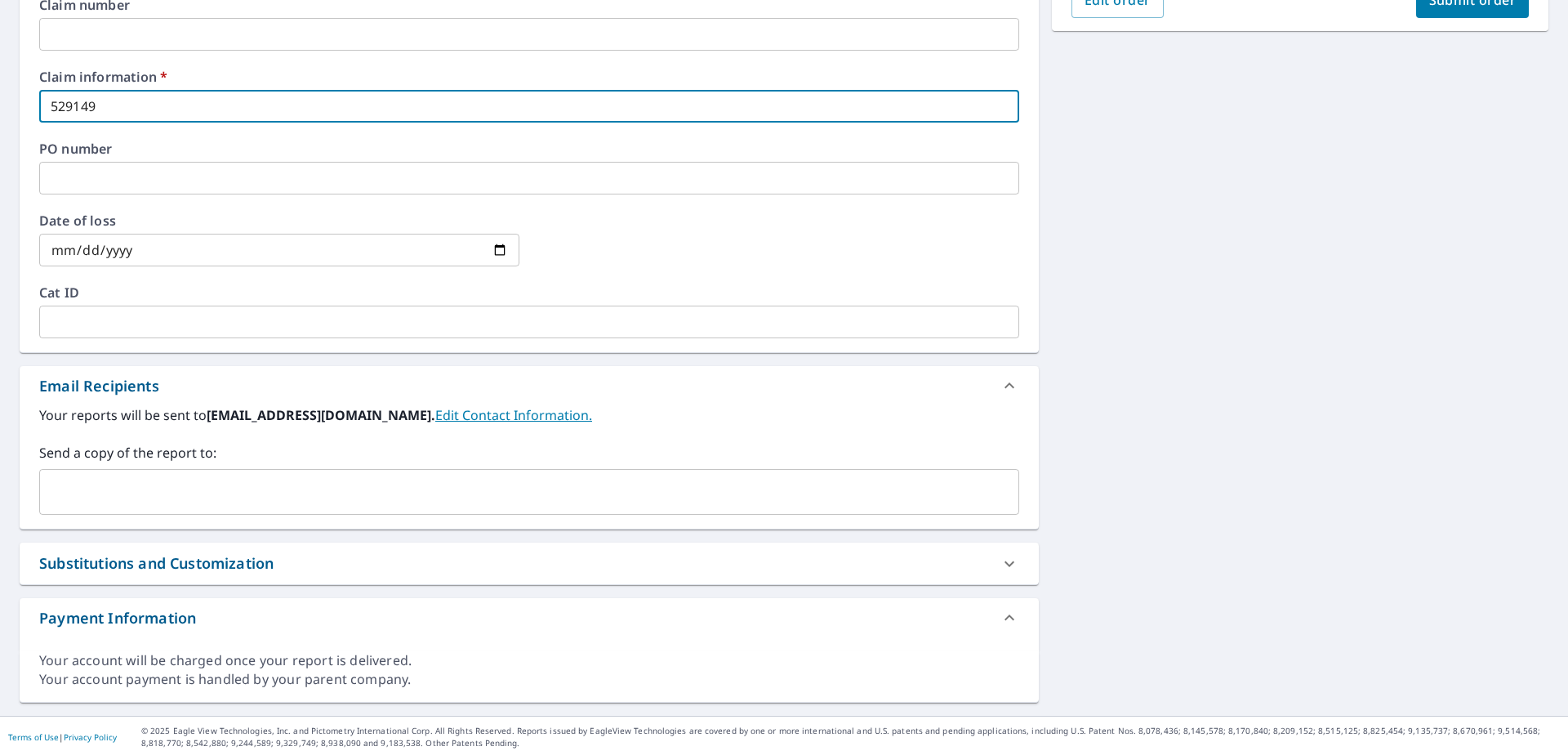
click at [194, 487] on input "text" at bounding box center [517, 491] width 941 height 31
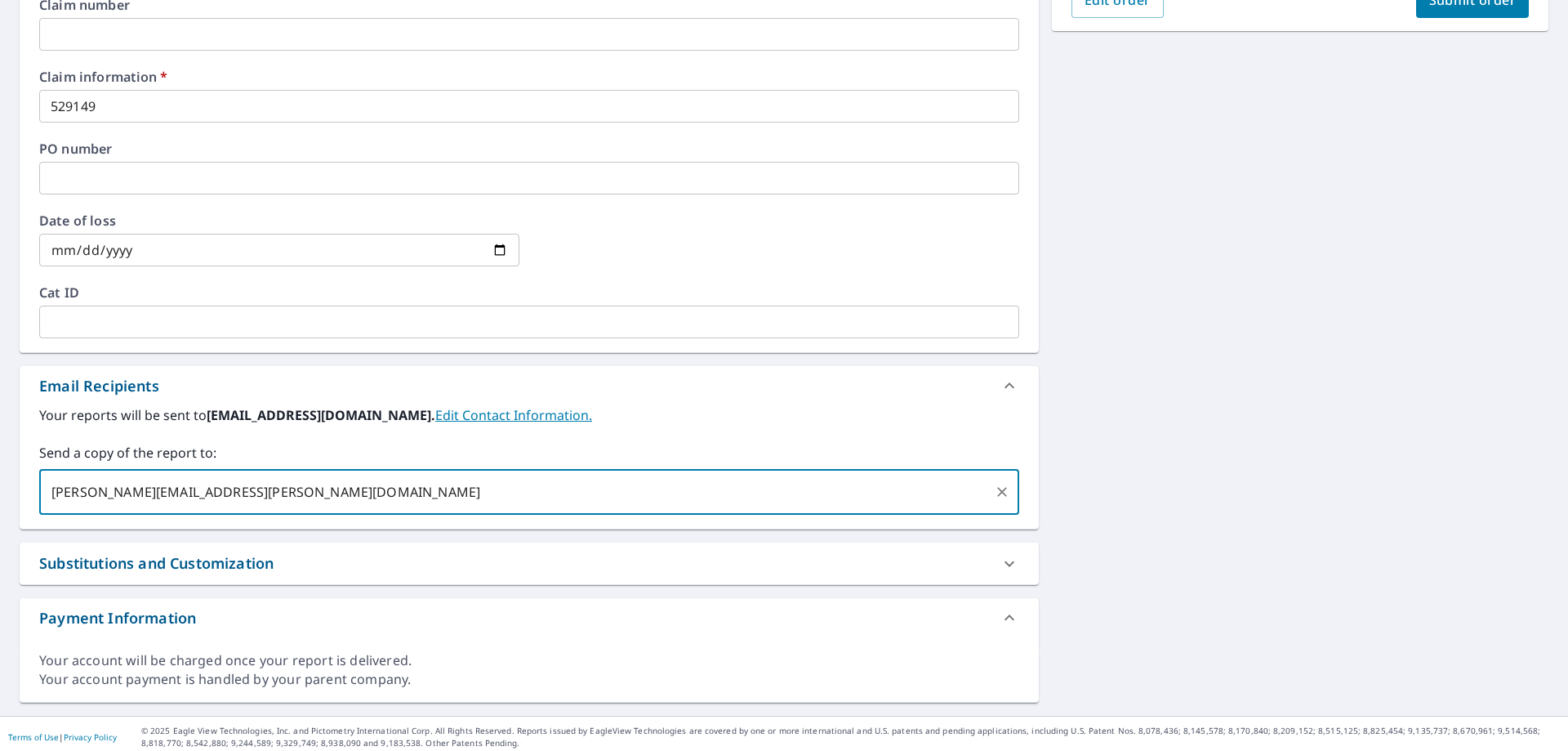
type input "william.fiumara@qxo.com"
checkbox input "true"
type input "rgremodel@qxo.com"
checkbox input "true"
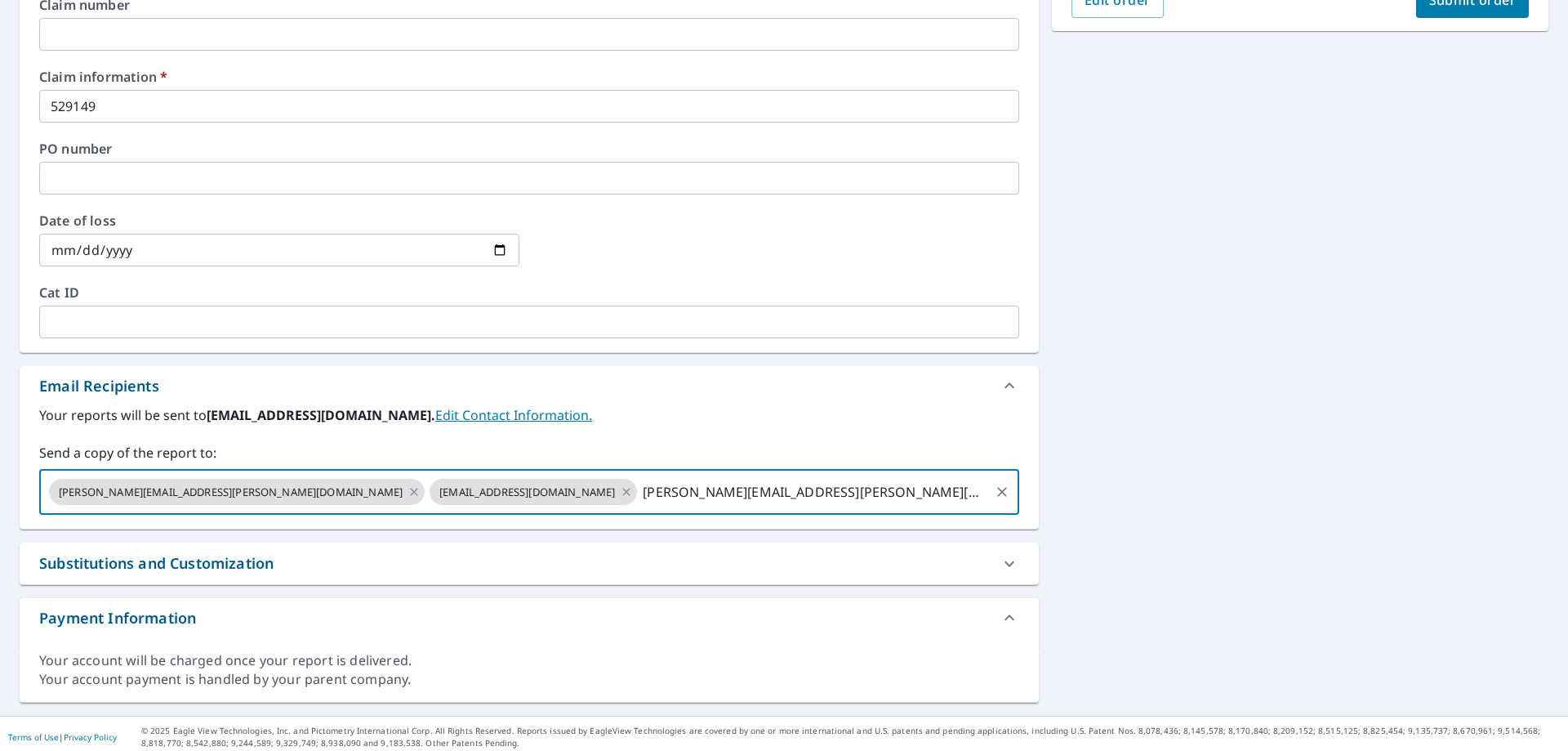
type input "bejamin.balish@qxo.com"
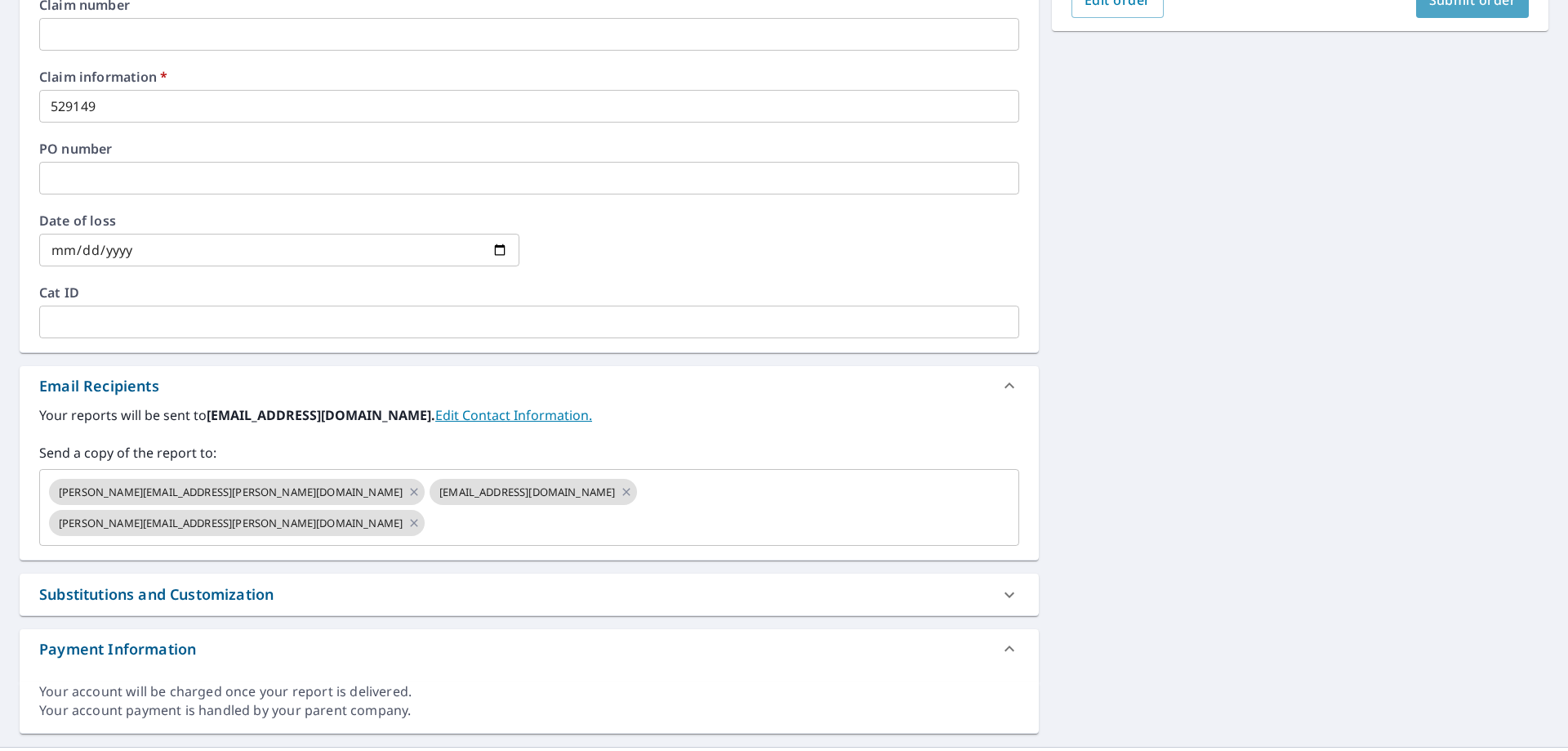
click at [1493, 6] on span "Submit order" at bounding box center [1472, 0] width 87 height 18
checkbox input "true"
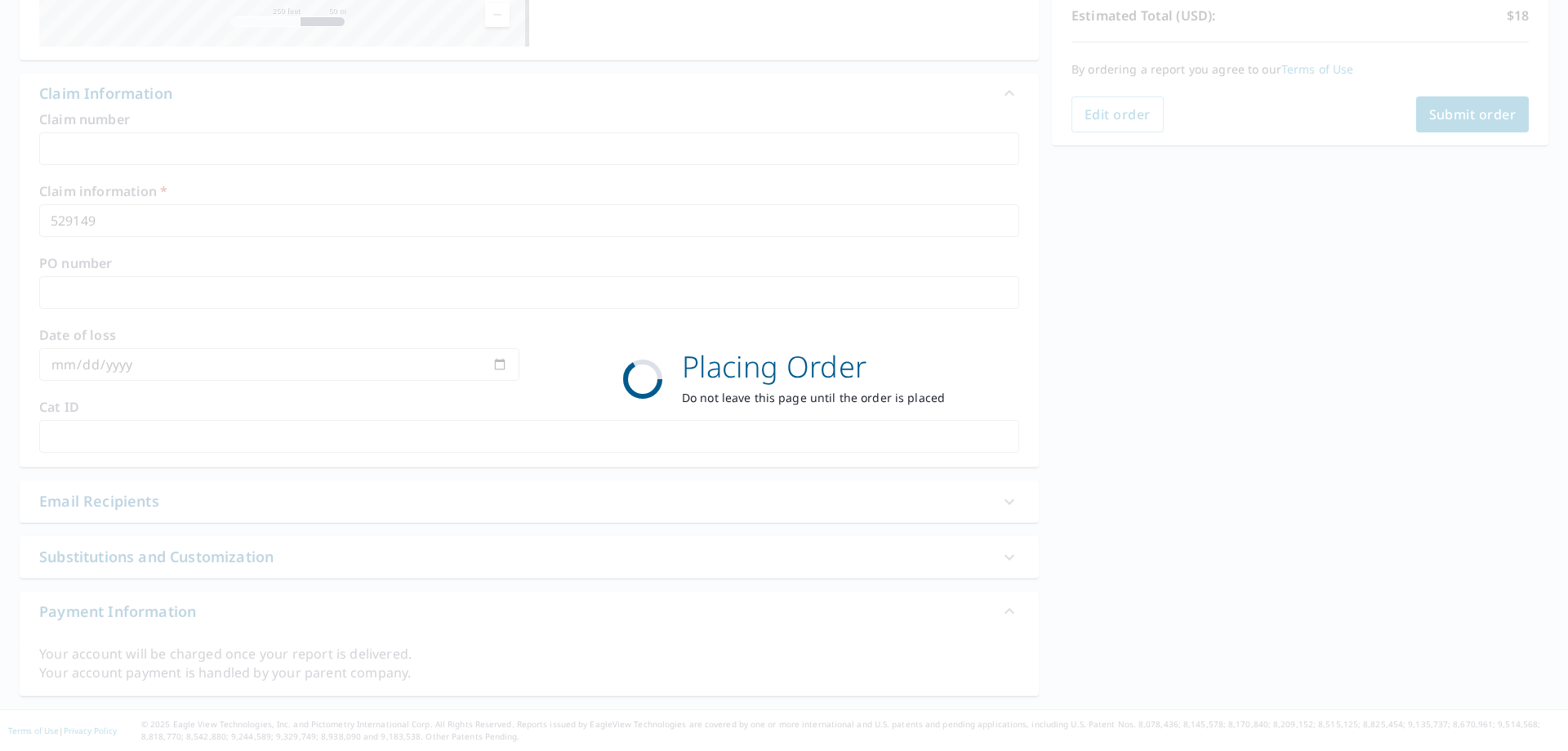
scroll to position [376, 0]
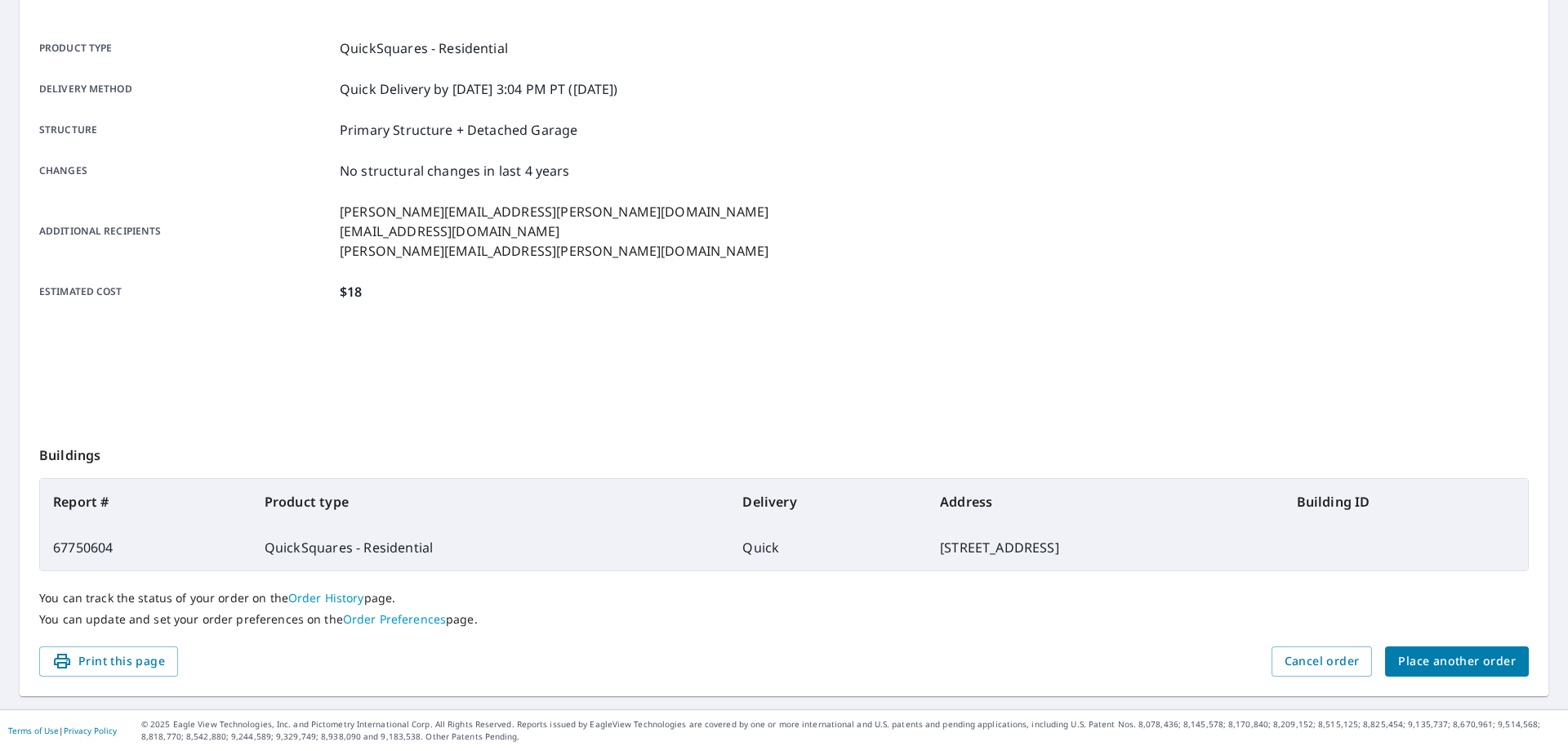
scroll to position [210, 0]
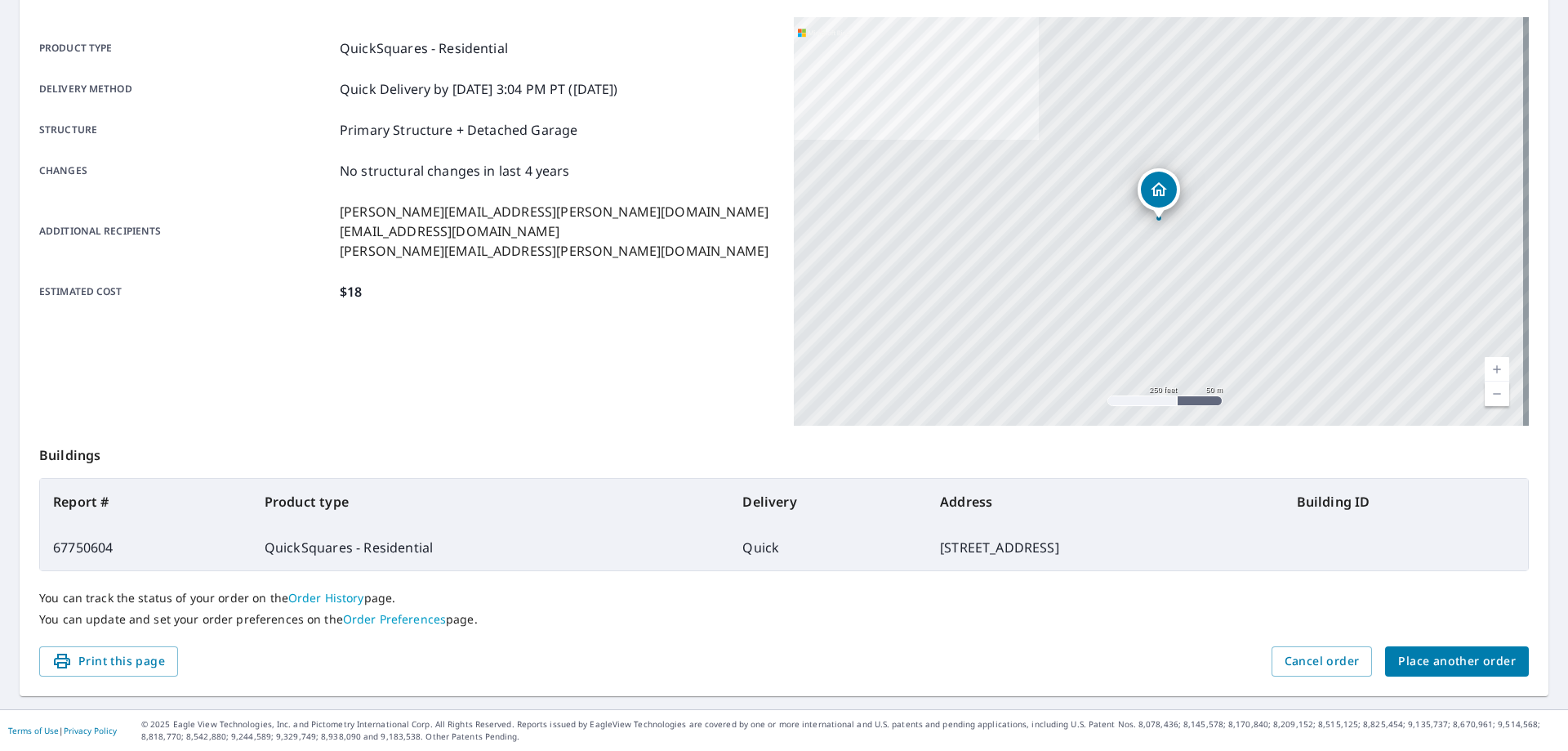
click at [1452, 653] on span "Place another order" at bounding box center [1457, 661] width 118 height 20
